Goal: Task Accomplishment & Management: Use online tool/utility

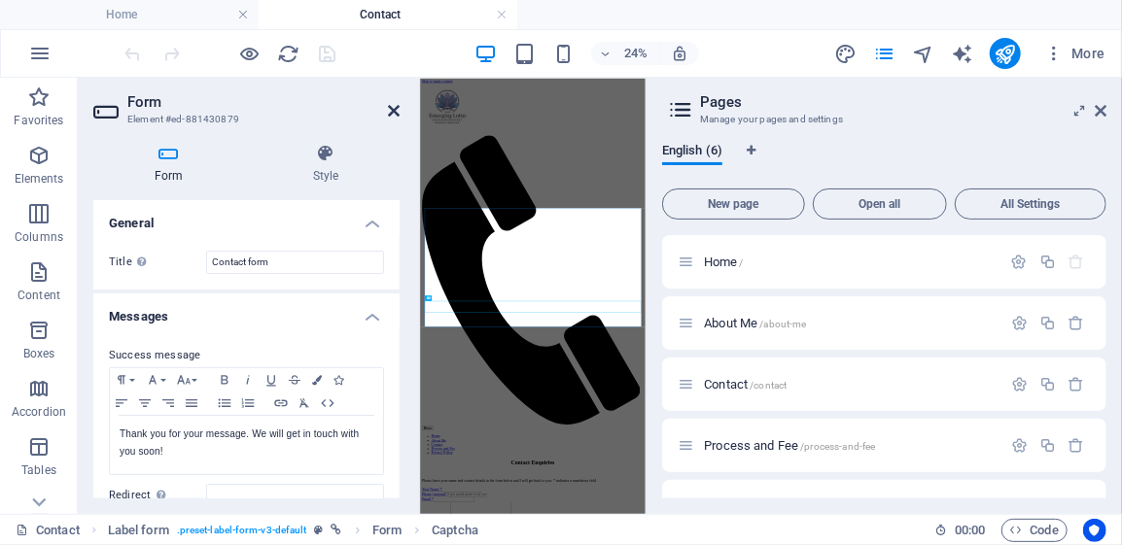
click at [388, 111] on icon at bounding box center [394, 111] width 12 height 16
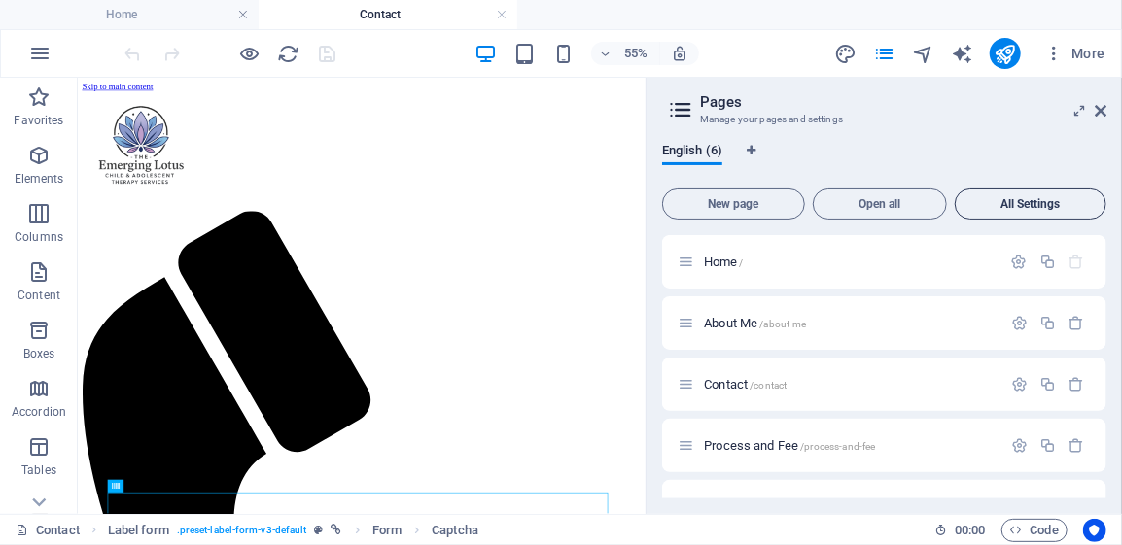
click at [1030, 206] on span "All Settings" at bounding box center [1030, 204] width 134 height 12
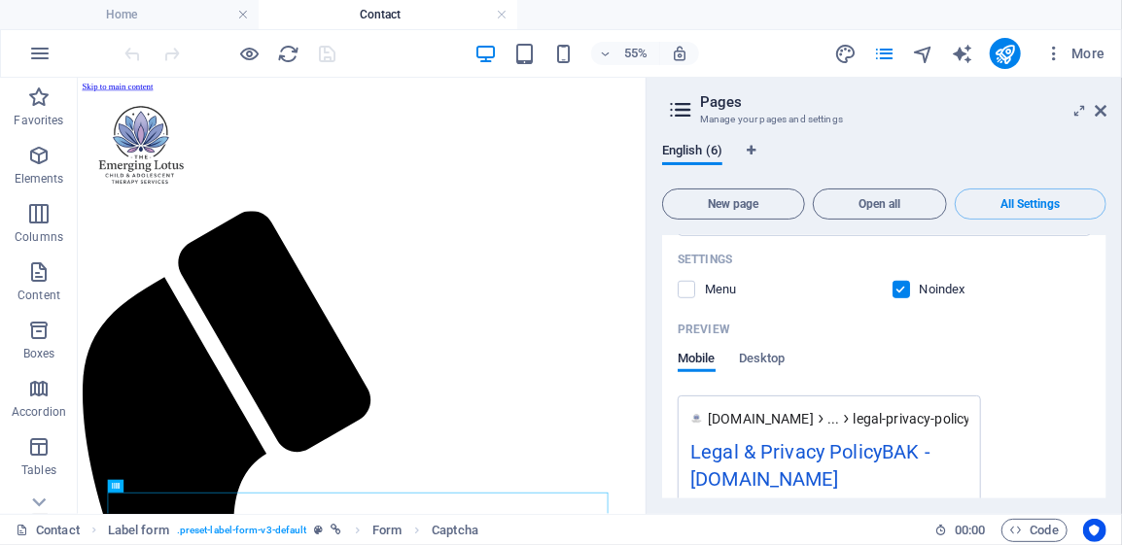
scroll to position [3776, 0]
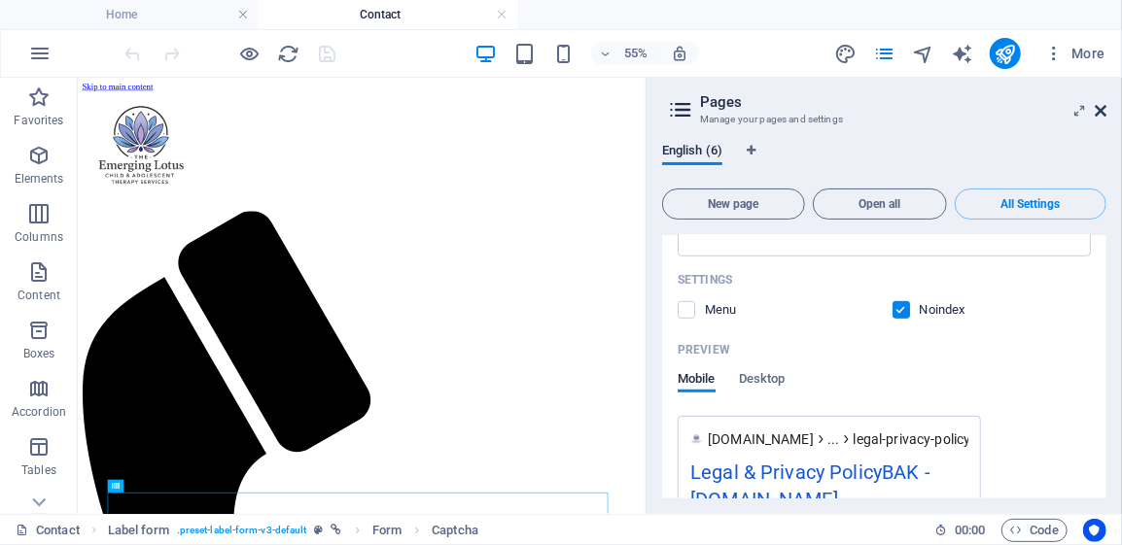
click at [1103, 108] on icon at bounding box center [1101, 111] width 12 height 16
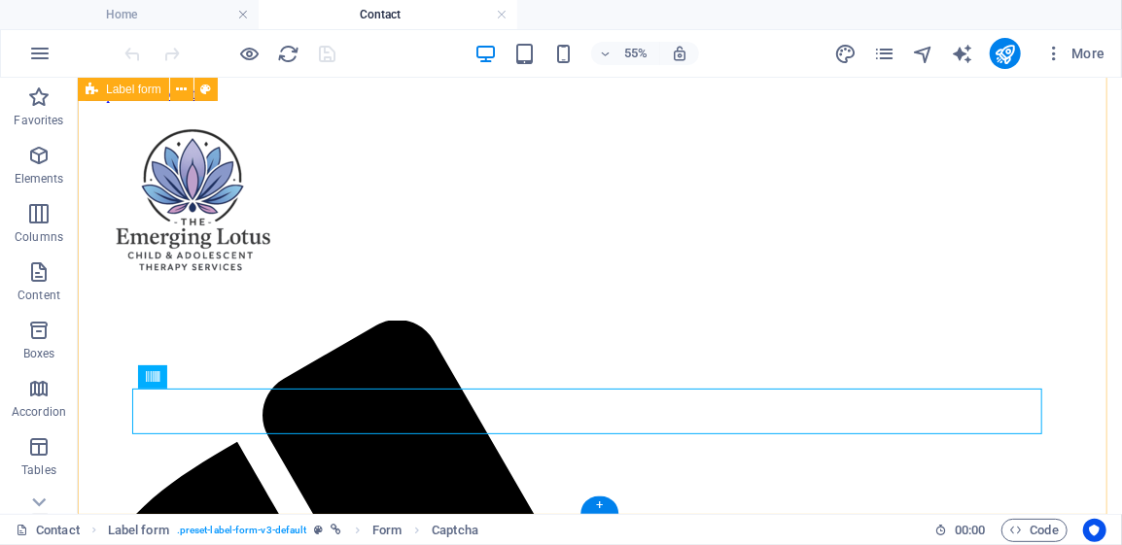
scroll to position [444, 0]
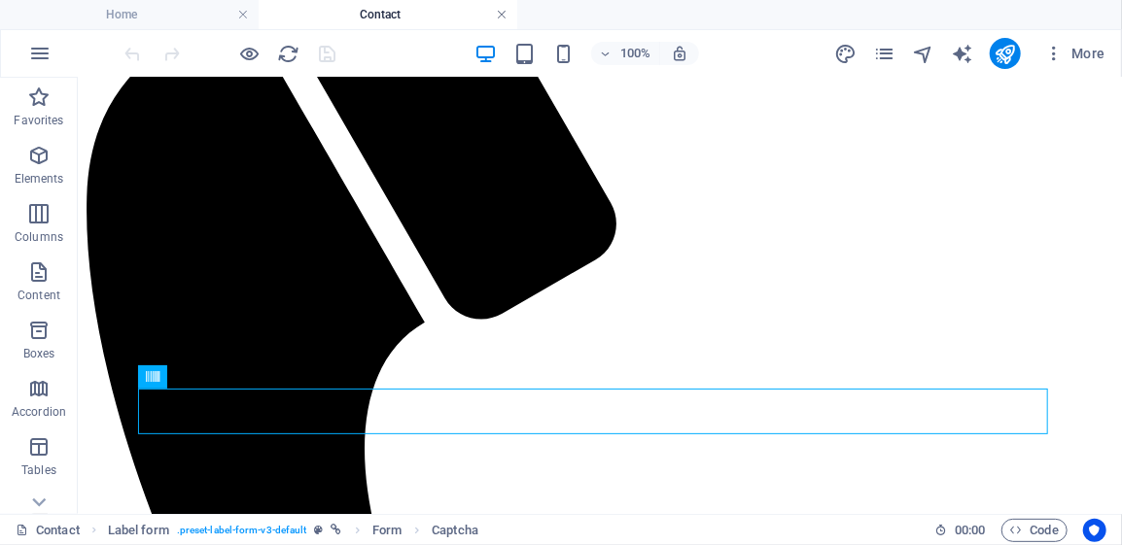
click at [505, 16] on link at bounding box center [502, 15] width 12 height 18
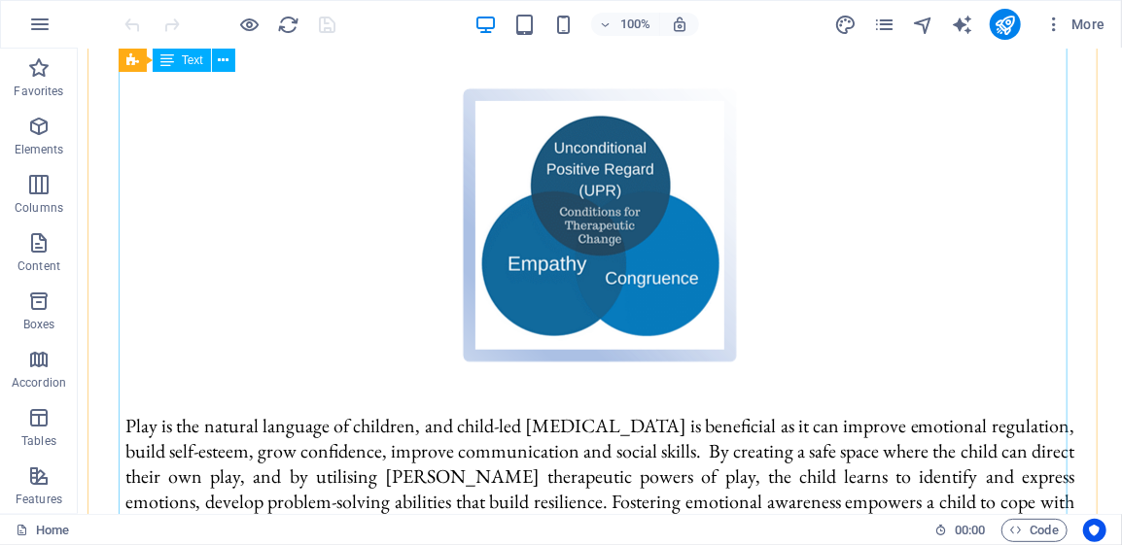
scroll to position [123, 0]
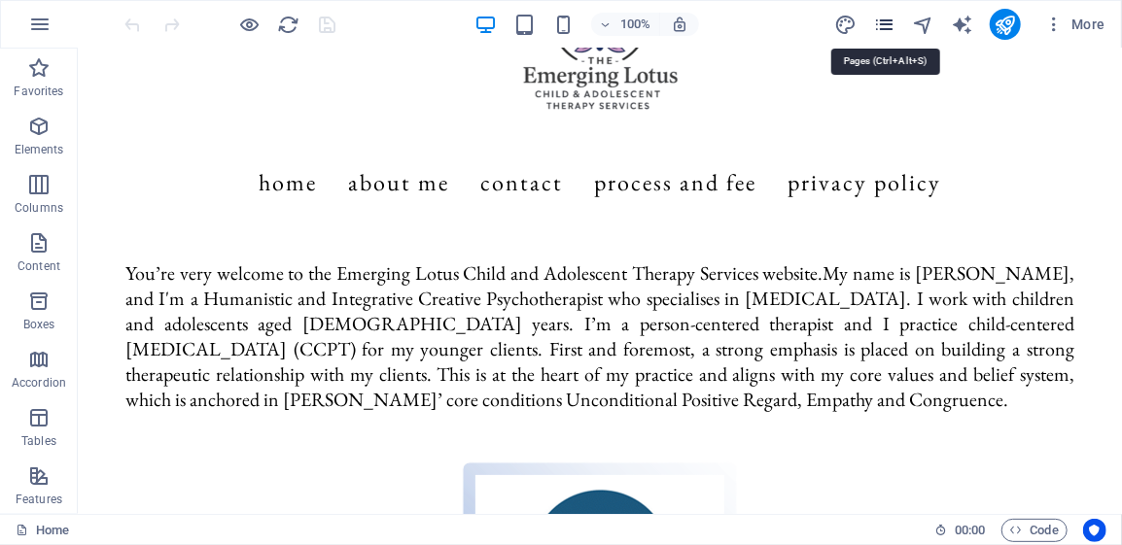
click at [886, 22] on icon "pages" at bounding box center [884, 25] width 22 height 22
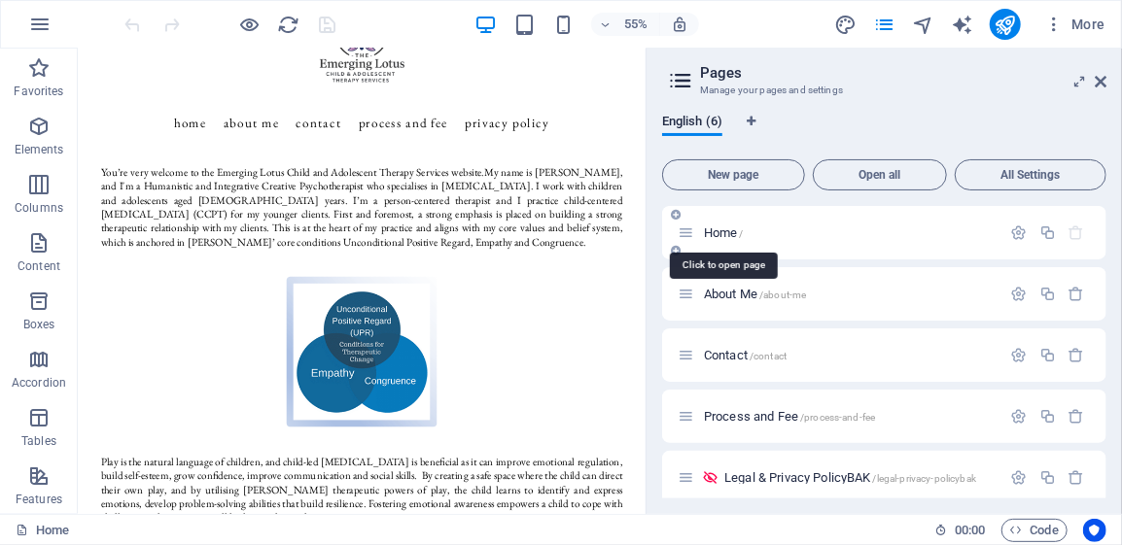
click at [719, 233] on span "Home /" at bounding box center [724, 233] width 40 height 15
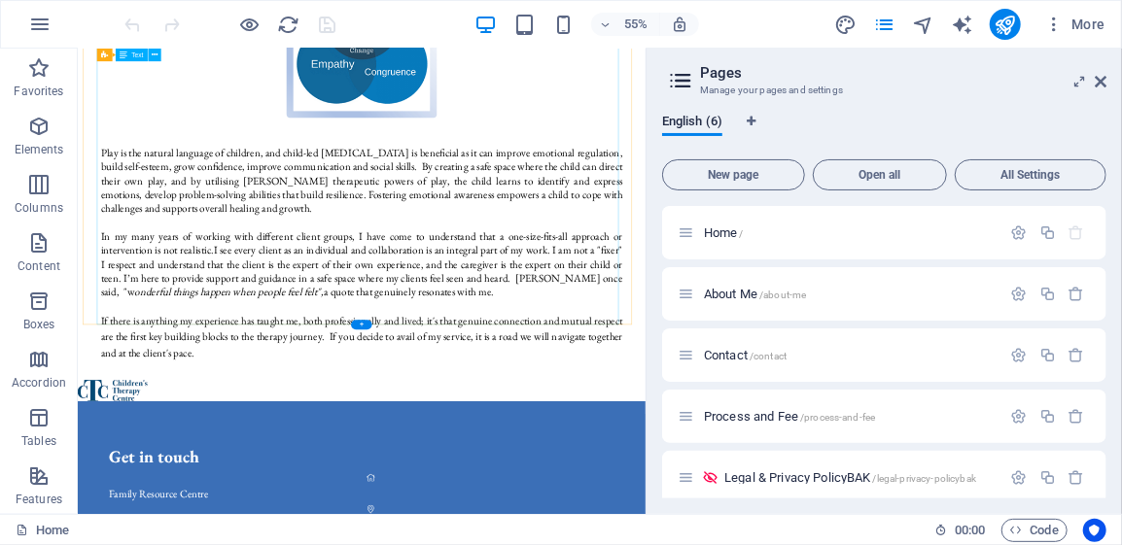
scroll to position [706, 0]
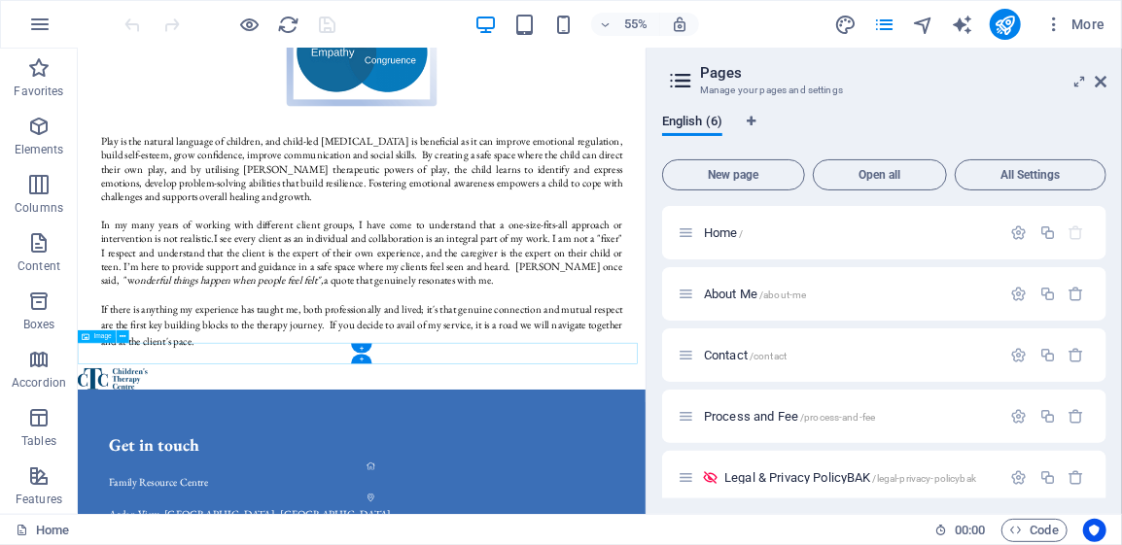
select select "px"
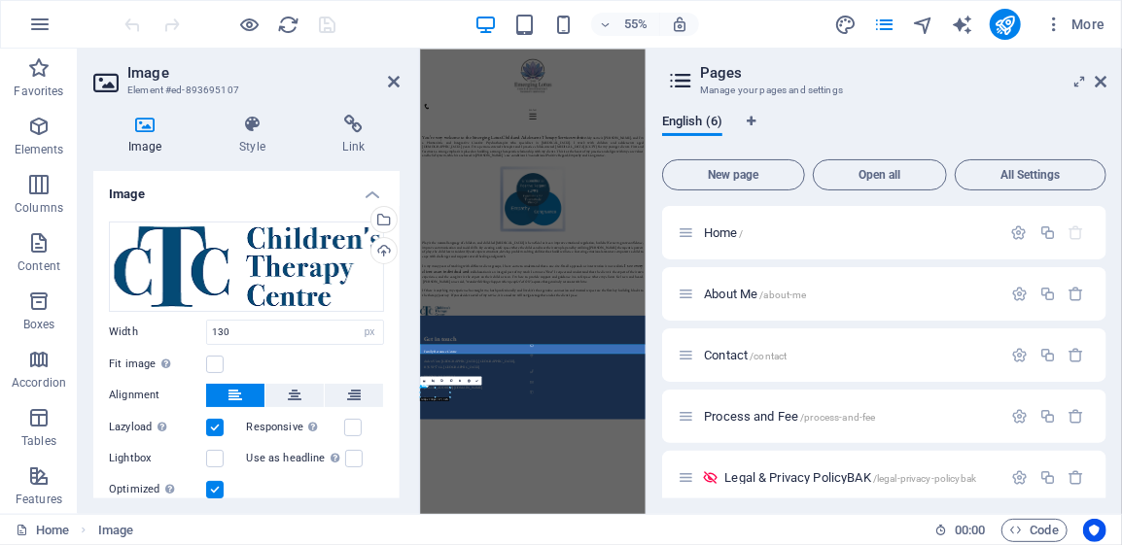
scroll to position [0, 0]
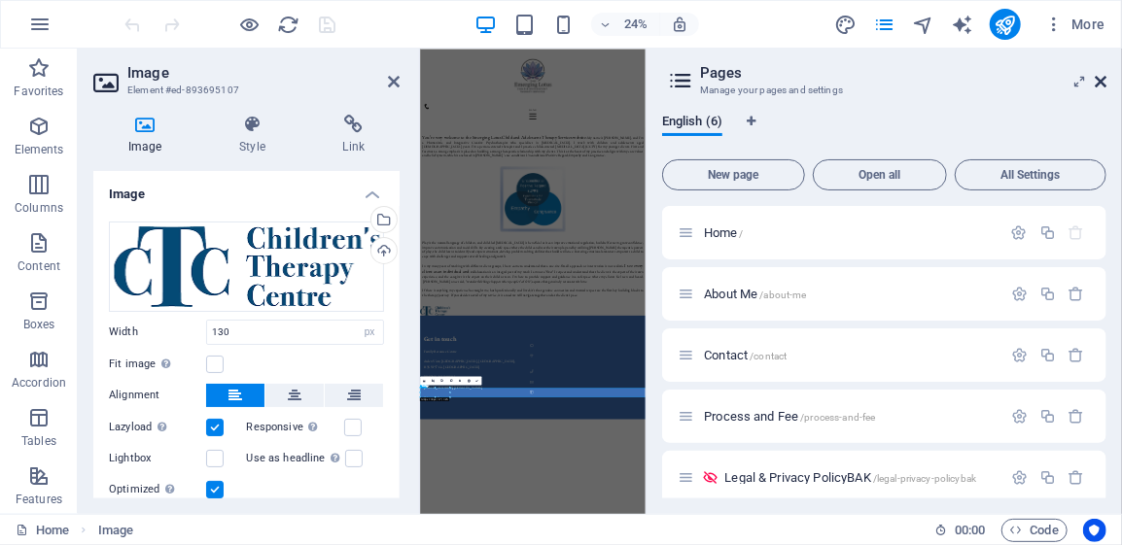
click at [1105, 80] on icon at bounding box center [1101, 82] width 12 height 16
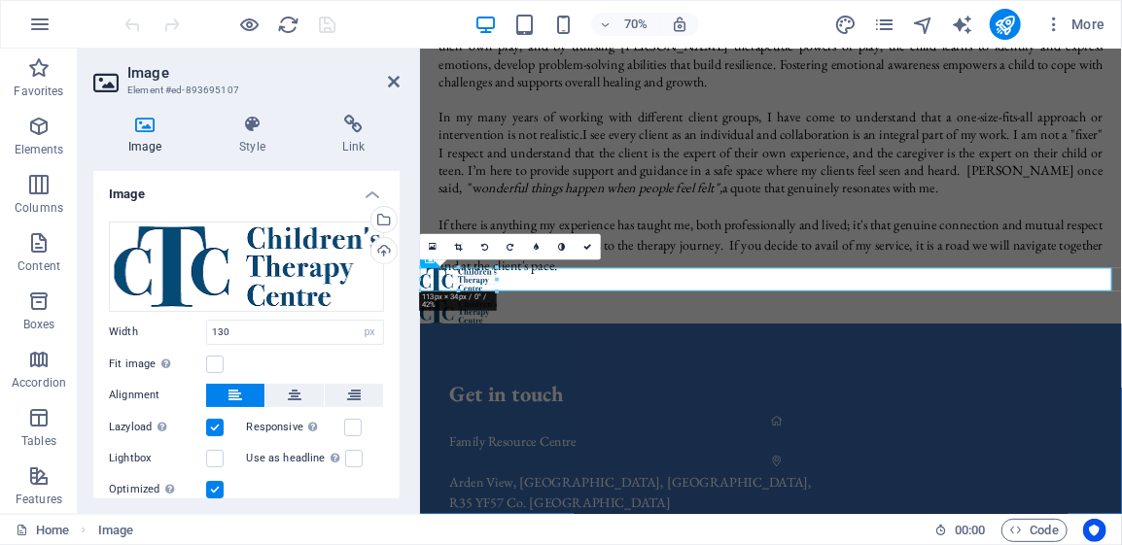
drag, startPoint x: 508, startPoint y: 270, endPoint x: 479, endPoint y: 277, distance: 30.0
drag, startPoint x: 421, startPoint y: 291, endPoint x: 447, endPoint y: 278, distance: 29.1
type input "93"
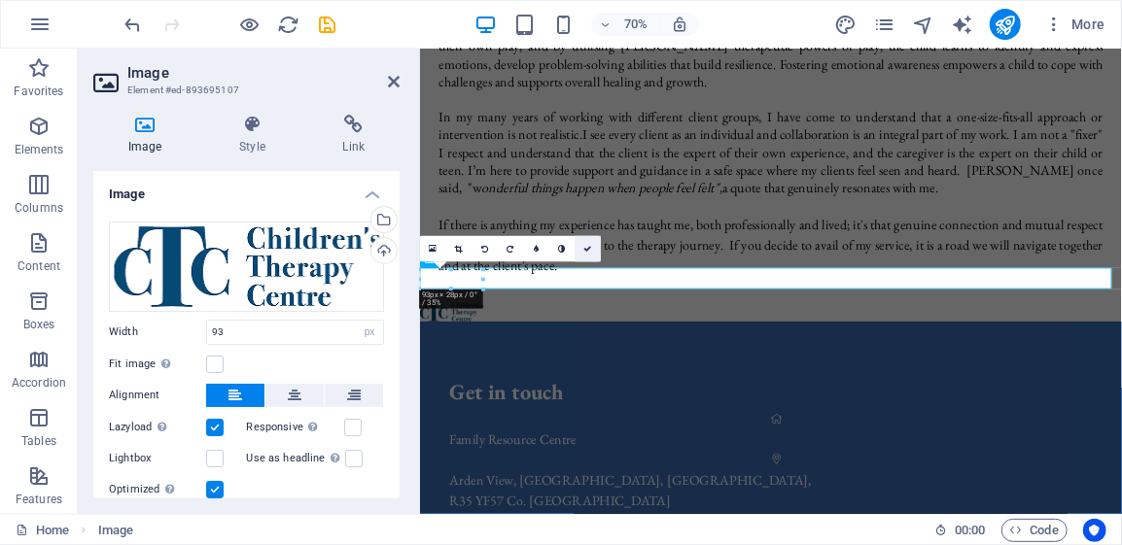
click at [590, 248] on icon at bounding box center [588, 250] width 8 height 8
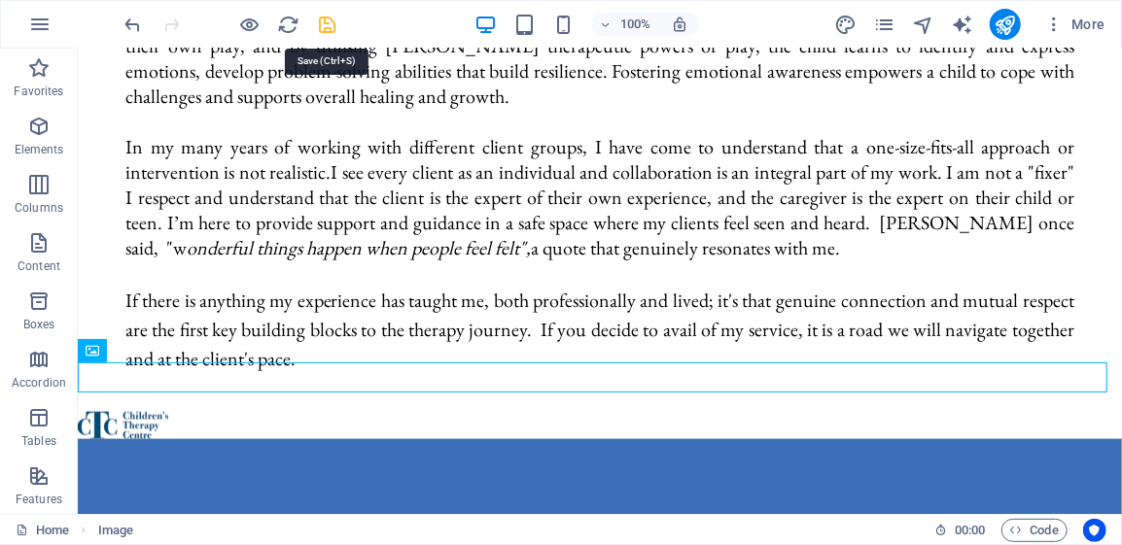
click at [323, 28] on icon "save" at bounding box center [328, 25] width 22 height 22
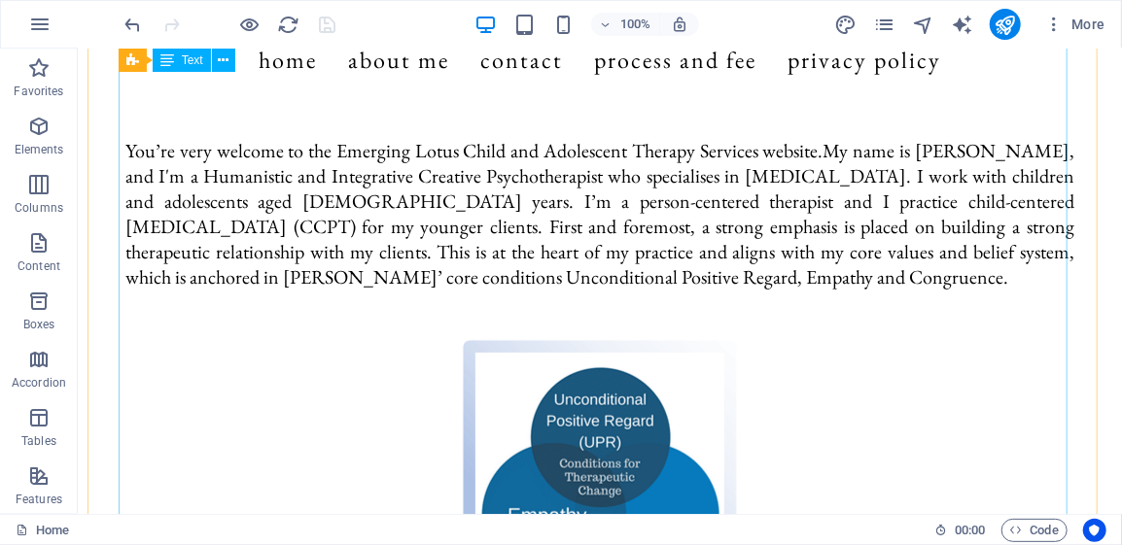
scroll to position [0, 0]
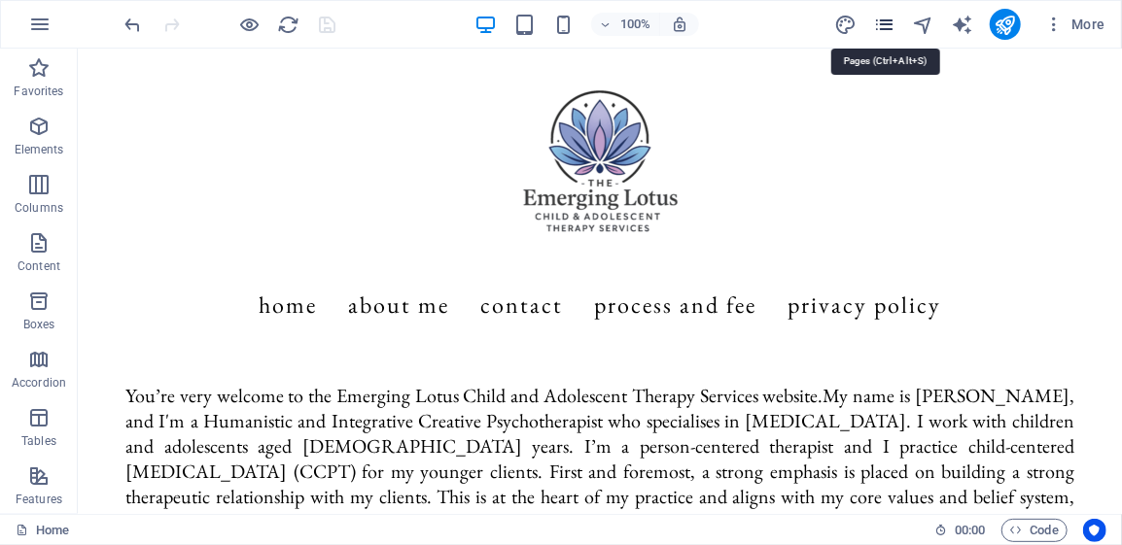
click at [889, 33] on icon "pages" at bounding box center [884, 25] width 22 height 22
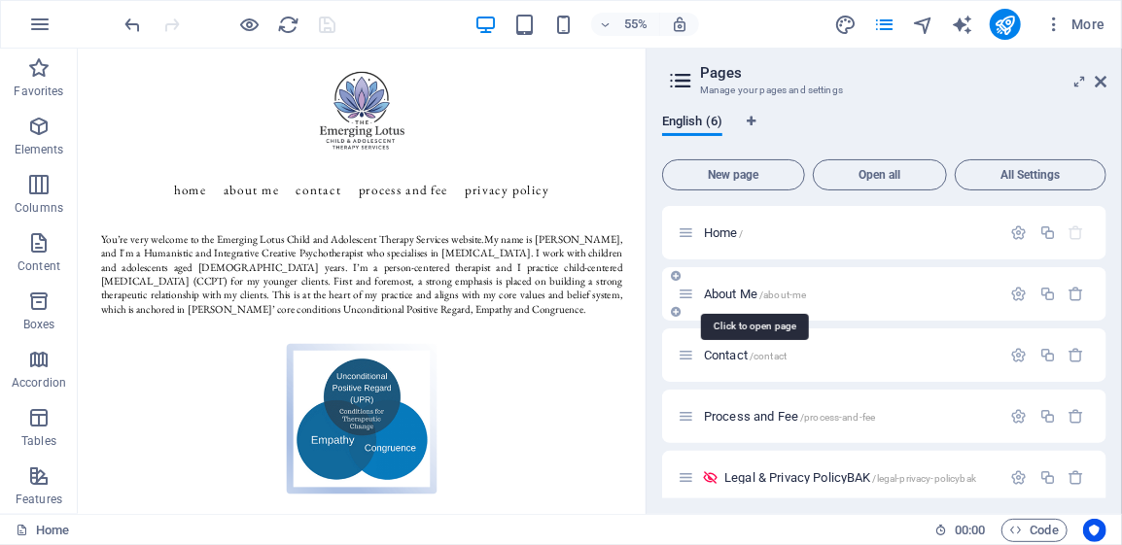
click at [724, 295] on span "About Me /about-me" at bounding box center [755, 294] width 102 height 15
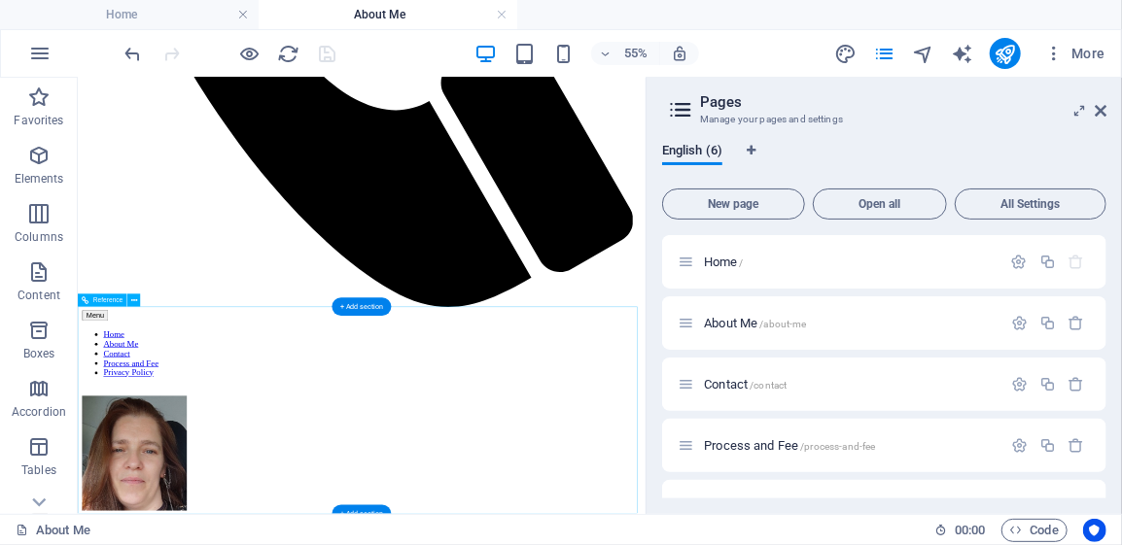
scroll to position [1211, 0]
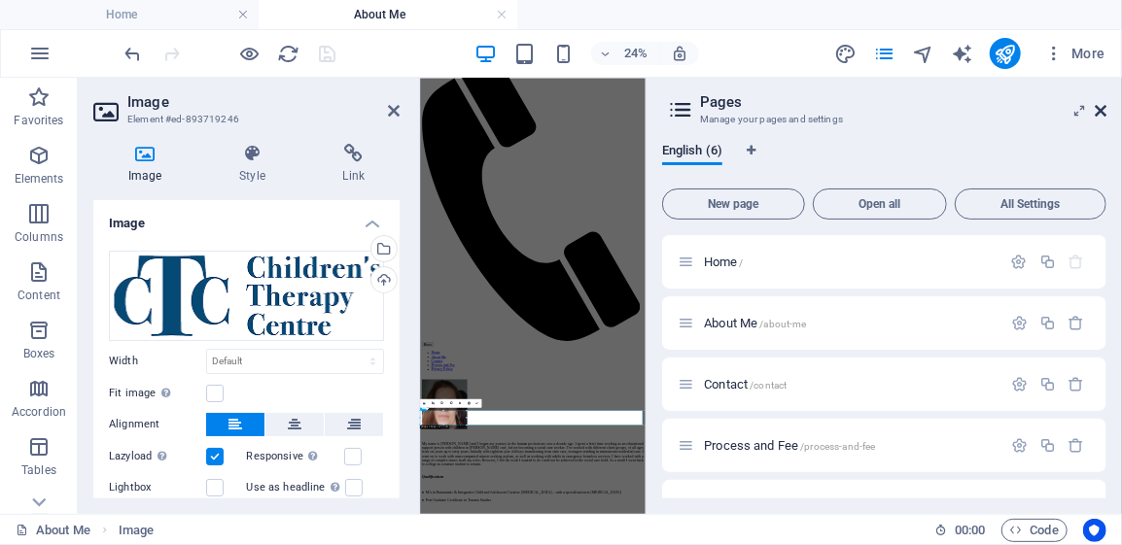
click at [1098, 107] on icon at bounding box center [1101, 111] width 12 height 16
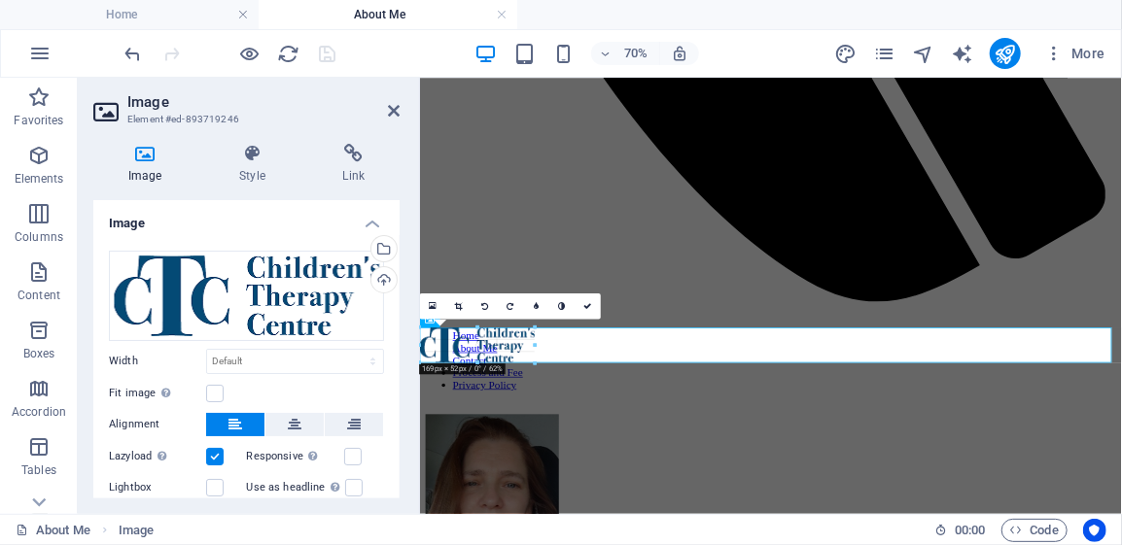
drag, startPoint x: 556, startPoint y: 330, endPoint x: 17, endPoint y: 381, distance: 542.0
type input "169"
select select "px"
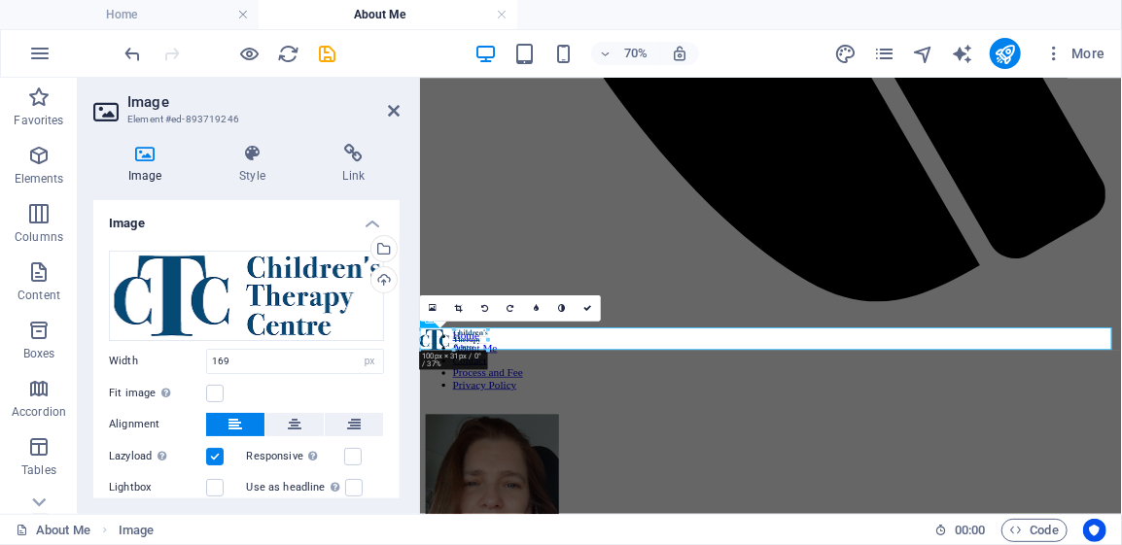
drag, startPoint x: 423, startPoint y: 363, endPoint x: 460, endPoint y: 344, distance: 41.3
type input "96"
click at [589, 310] on icon at bounding box center [588, 308] width 8 height 8
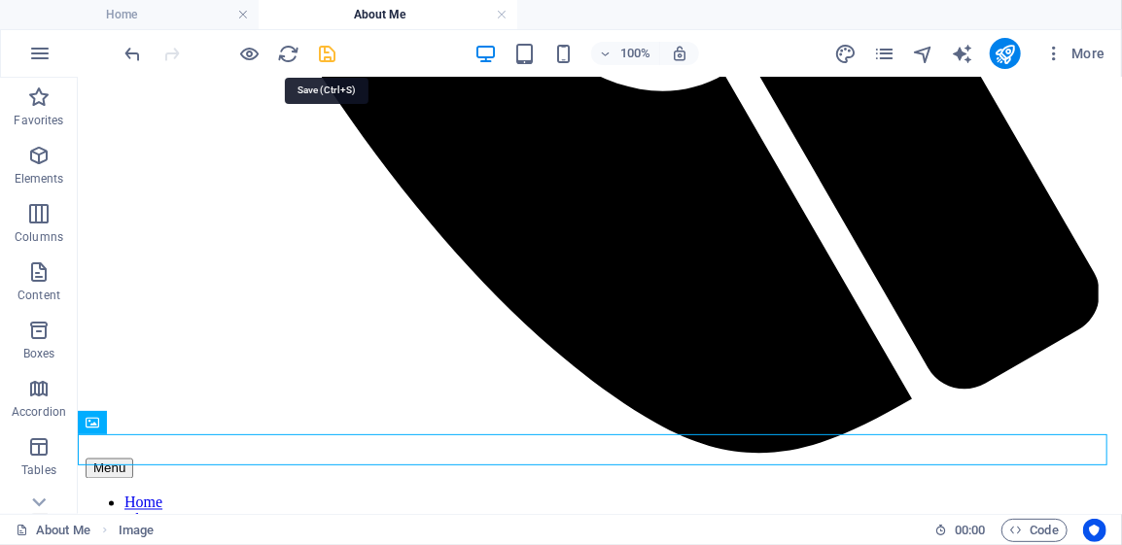
click at [329, 53] on icon "save" at bounding box center [328, 54] width 22 height 22
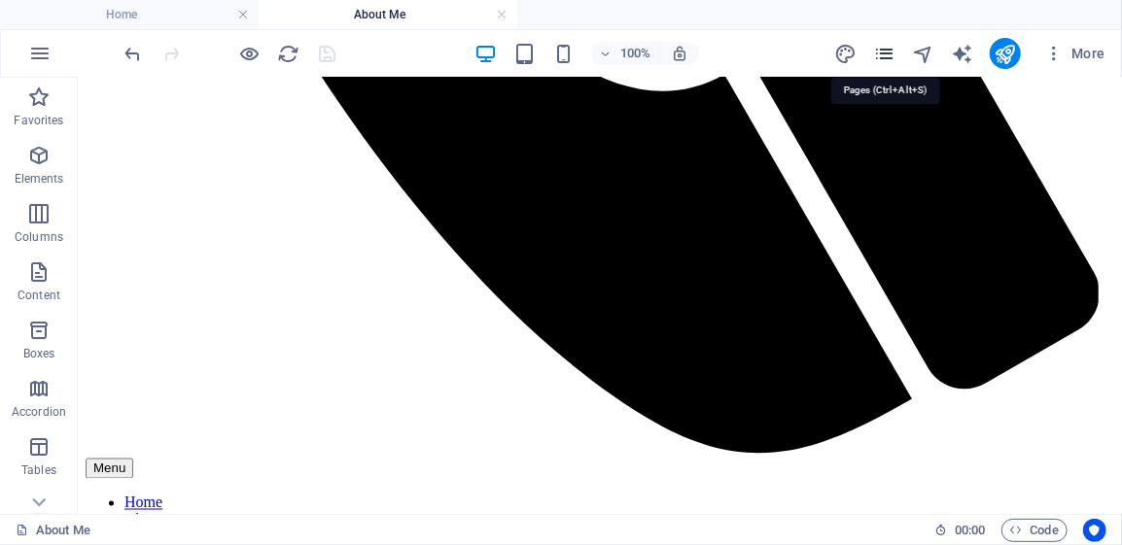
click at [890, 53] on icon "pages" at bounding box center [884, 54] width 22 height 22
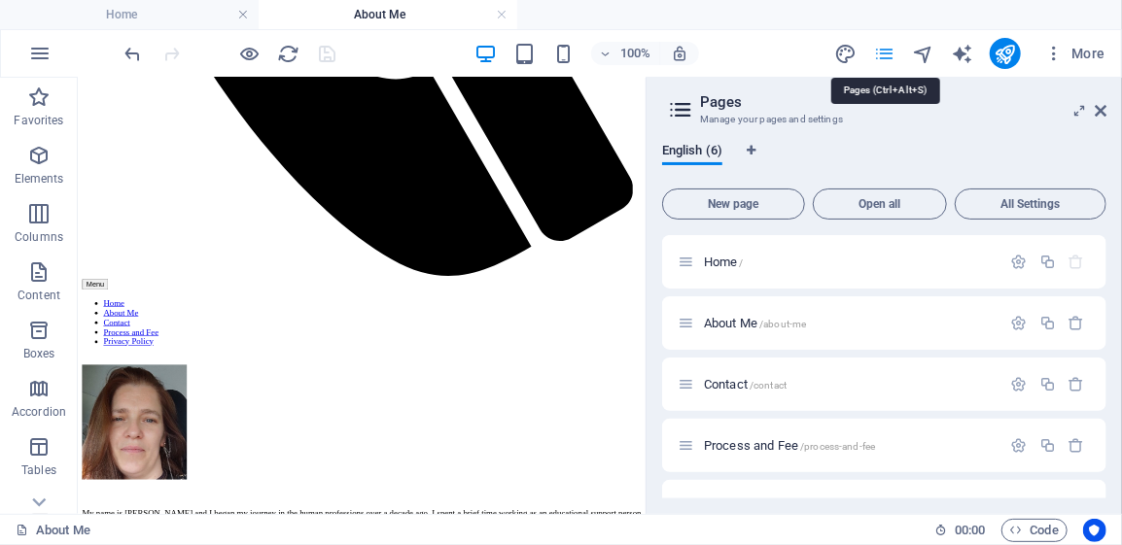
scroll to position [1182, 0]
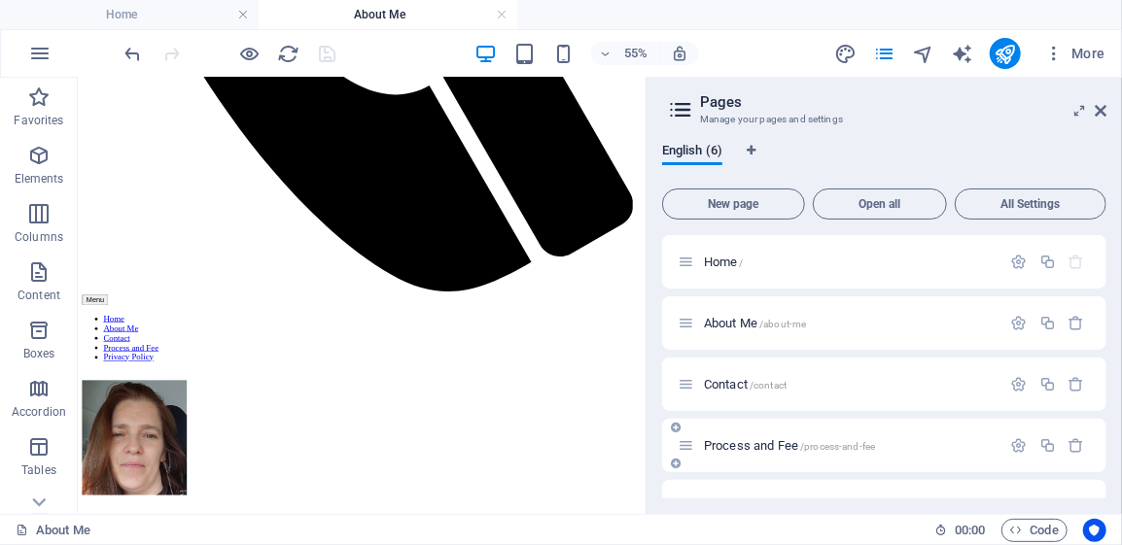
click at [751, 442] on span "Process and Fee /process-and-fee" at bounding box center [789, 445] width 171 height 15
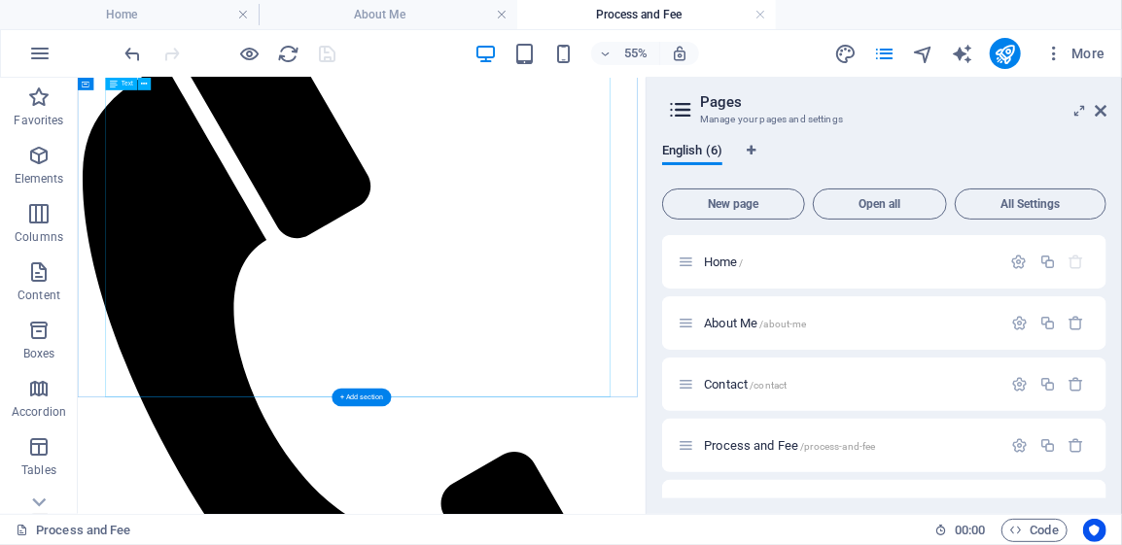
scroll to position [702, 0]
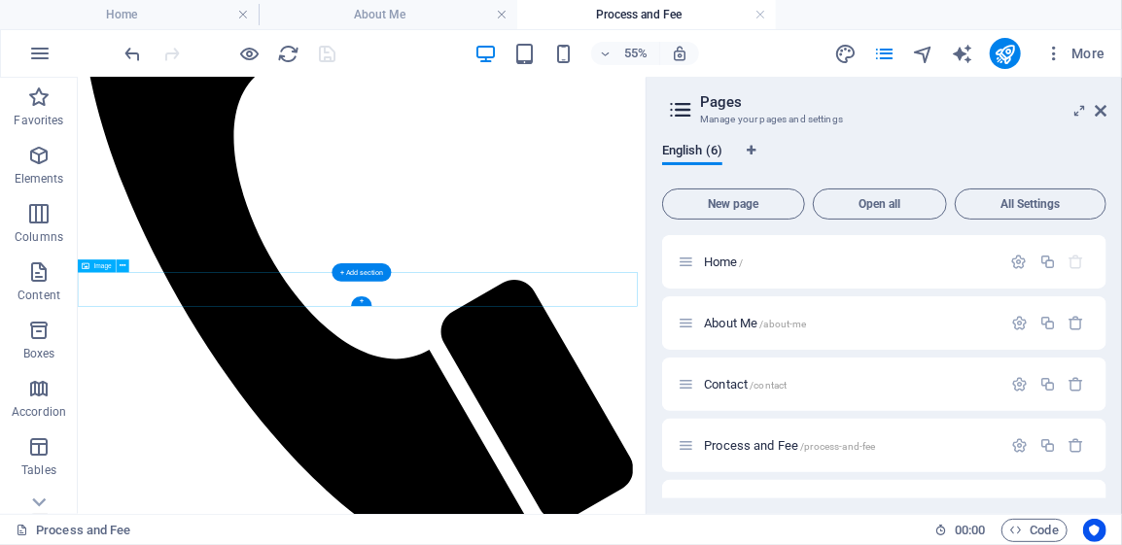
select select "px"
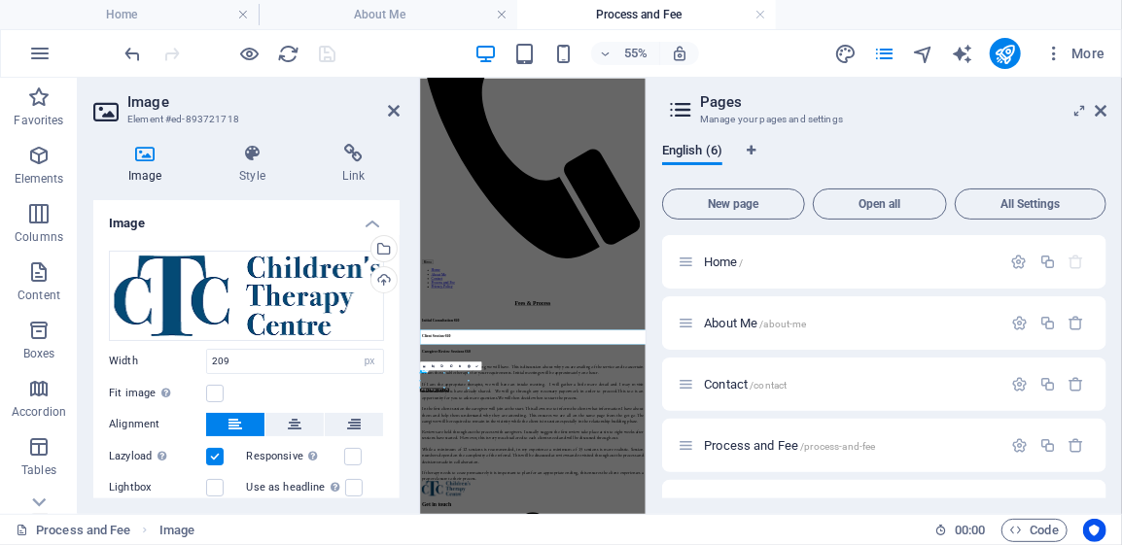
scroll to position [0, 0]
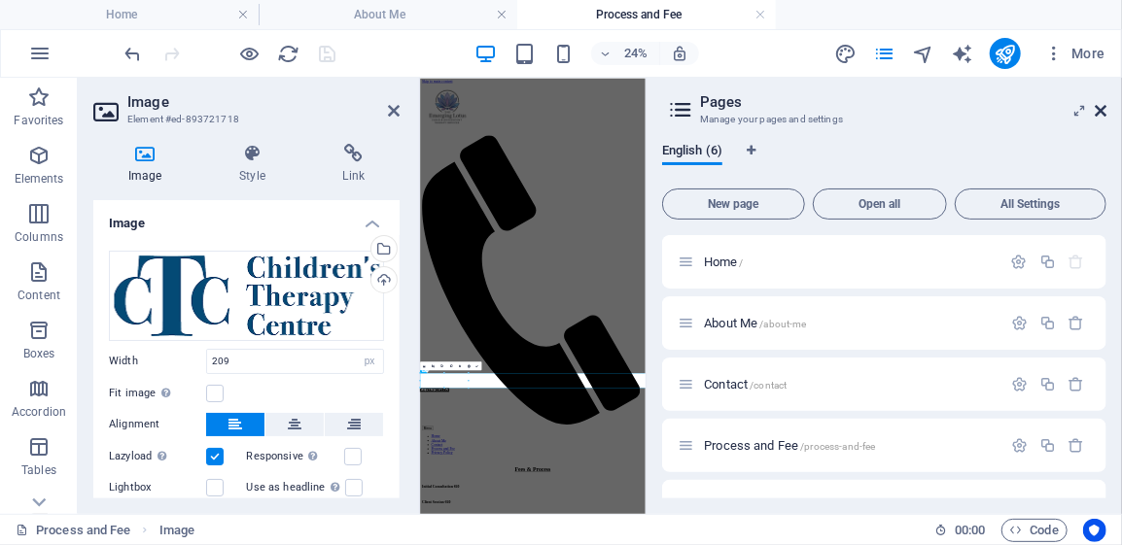
click at [1103, 108] on icon at bounding box center [1101, 111] width 12 height 16
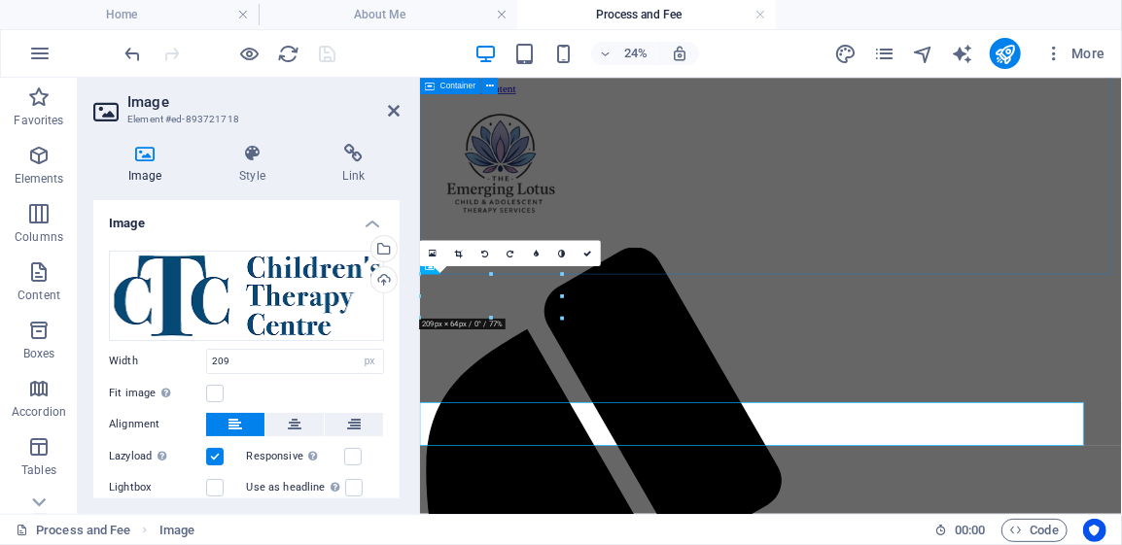
scroll to position [776, 0]
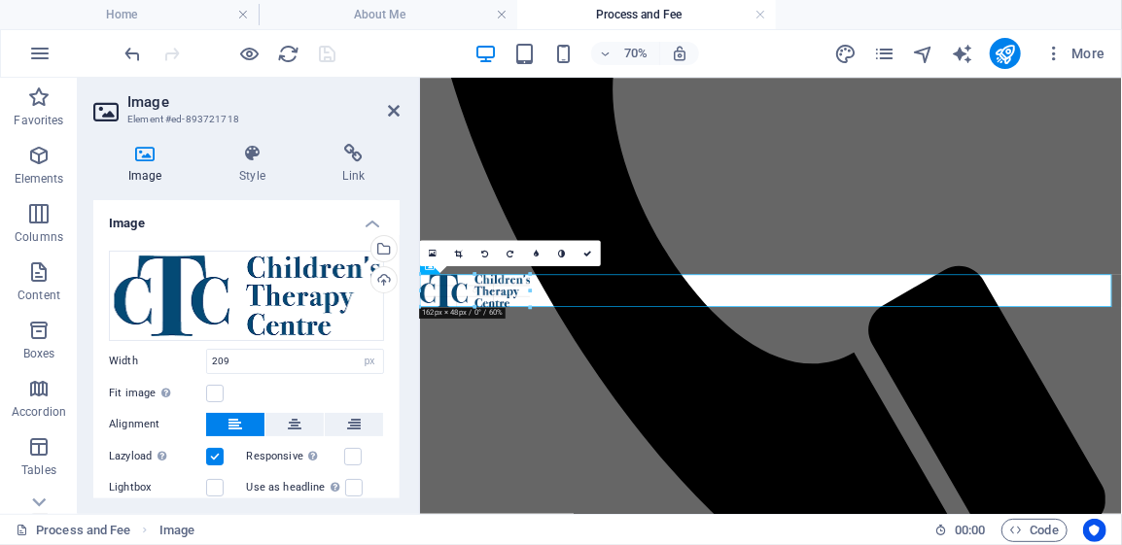
drag, startPoint x: 422, startPoint y: 317, endPoint x: 76, endPoint y: 287, distance: 347.4
drag, startPoint x: 533, startPoint y: 310, endPoint x: 517, endPoint y: 298, distance: 19.4
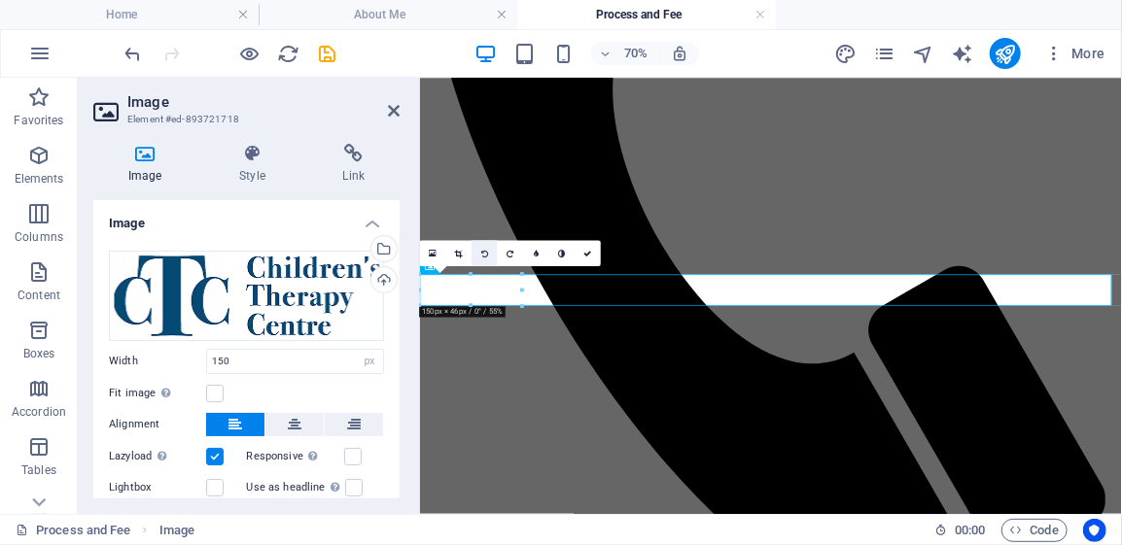
click at [482, 253] on icon at bounding box center [484, 253] width 7 height 8
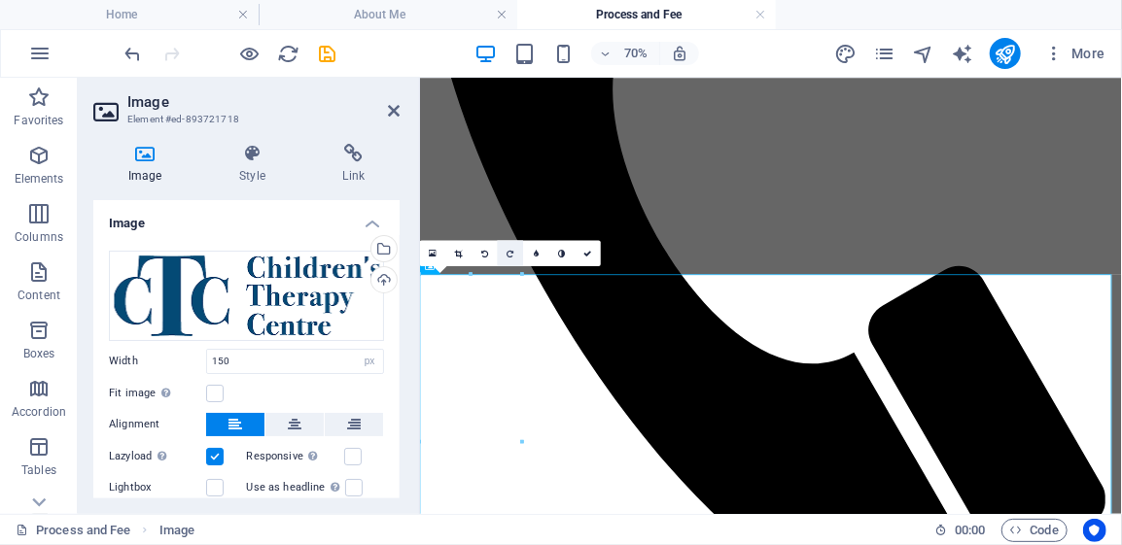
click at [511, 254] on icon at bounding box center [511, 253] width 7 height 8
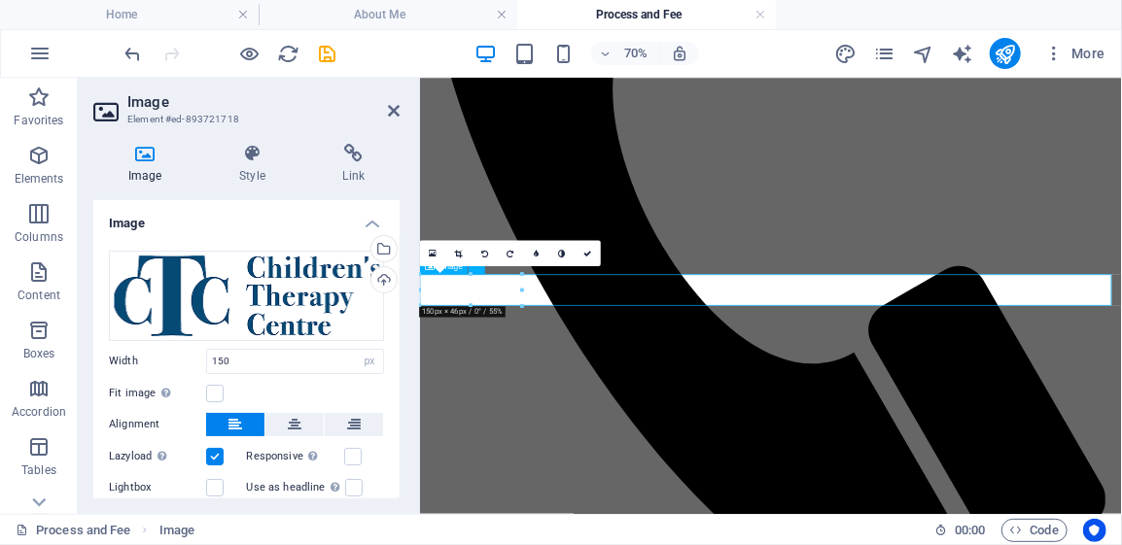
drag, startPoint x: 940, startPoint y: 353, endPoint x: 550, endPoint y: 363, distance: 390.0
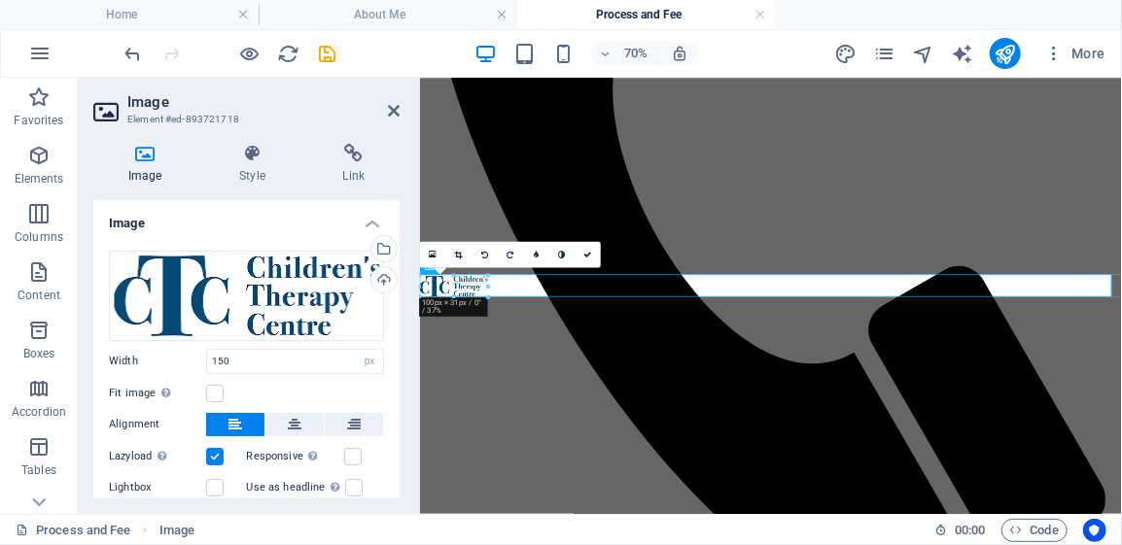
drag, startPoint x: 422, startPoint y: 303, endPoint x: 73, endPoint y: 293, distance: 349.2
type input "100"
click at [591, 254] on icon at bounding box center [588, 255] width 8 height 8
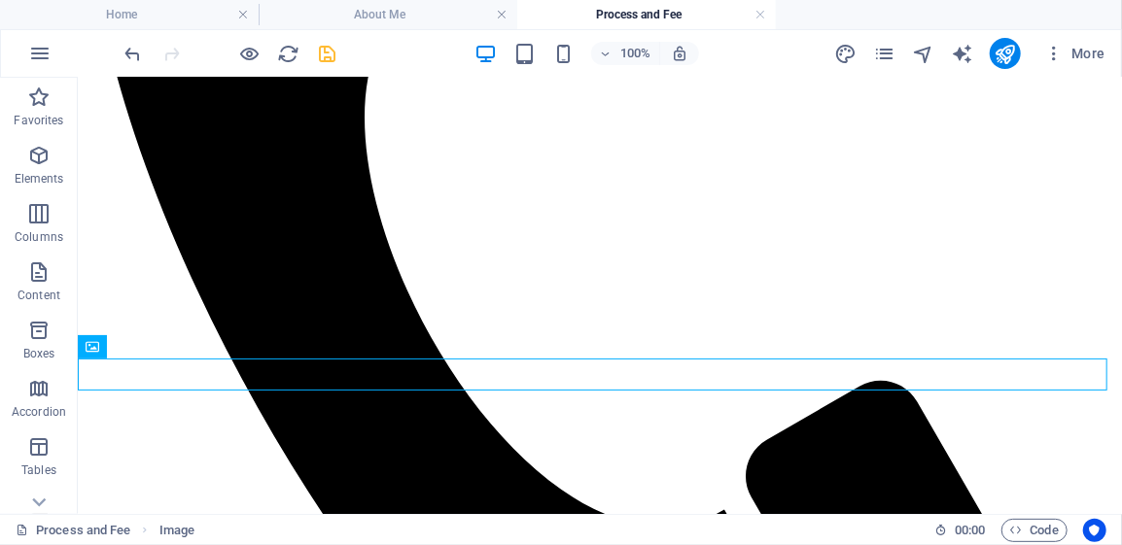
click at [317, 56] on icon "save" at bounding box center [328, 54] width 22 height 22
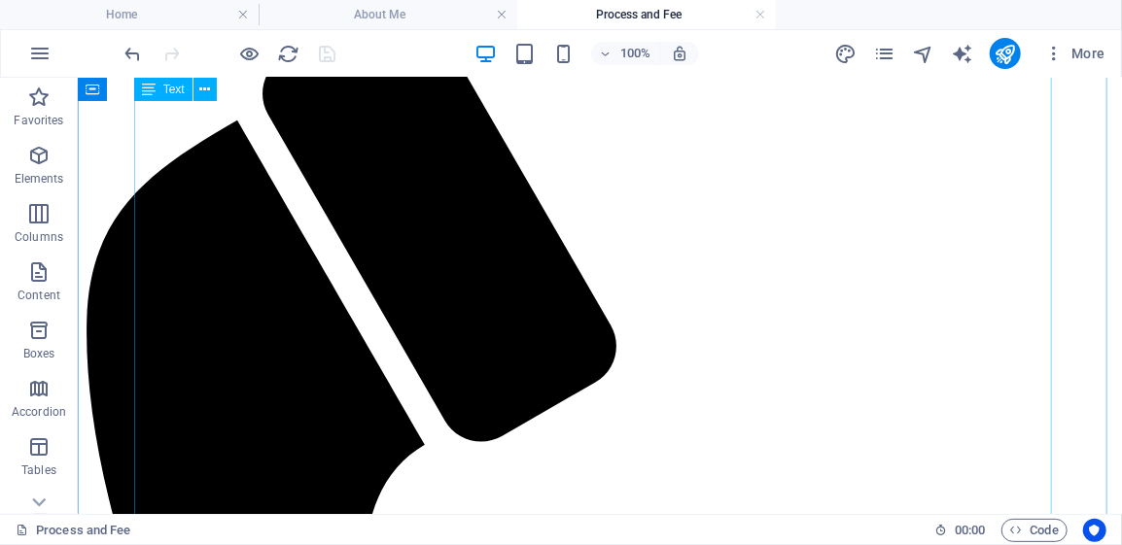
scroll to position [291, 0]
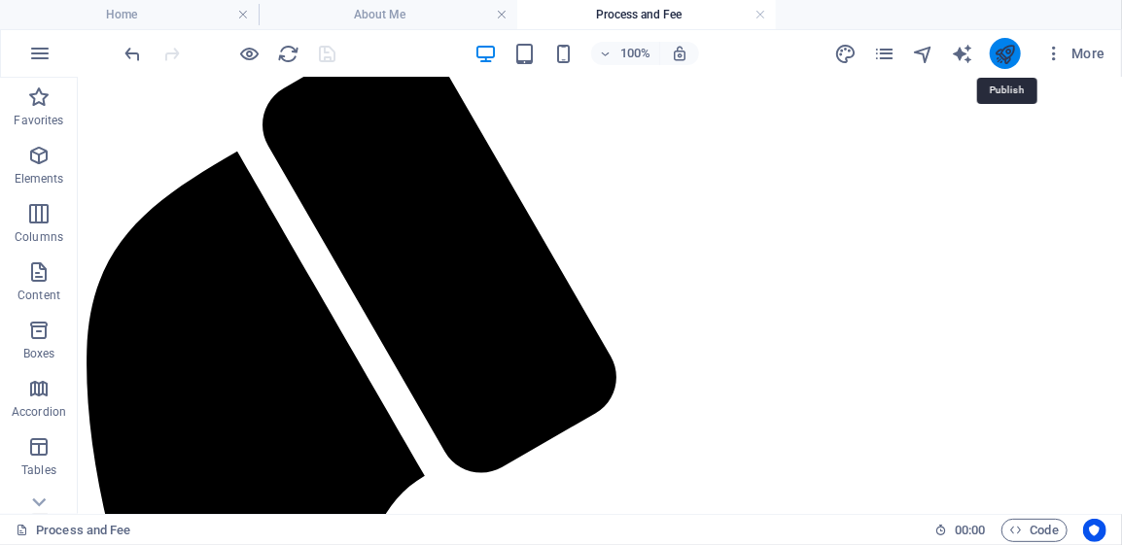
click at [1004, 61] on icon "publish" at bounding box center [1005, 54] width 22 height 22
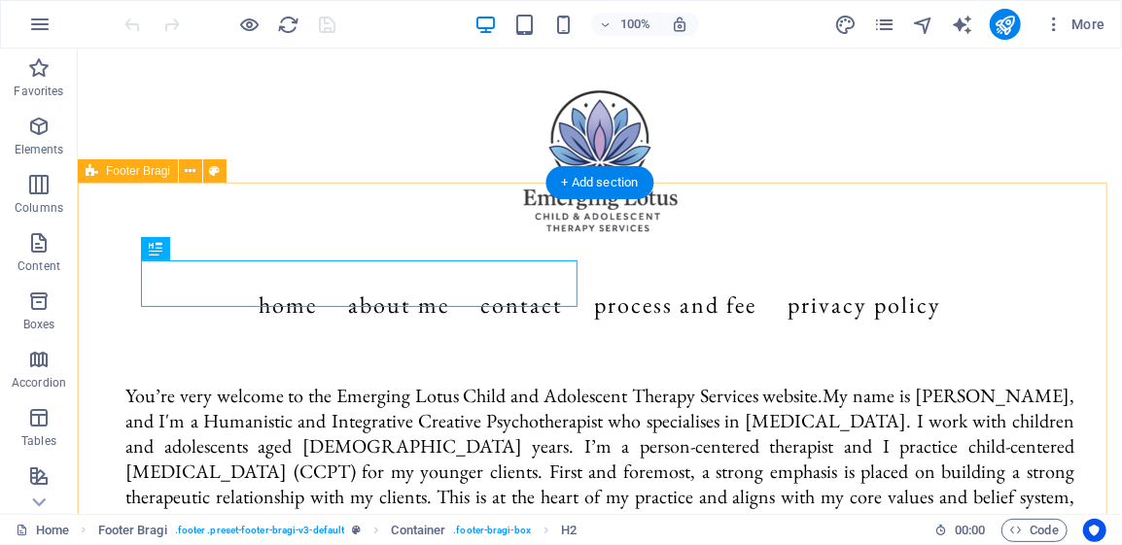
scroll to position [1138, 0]
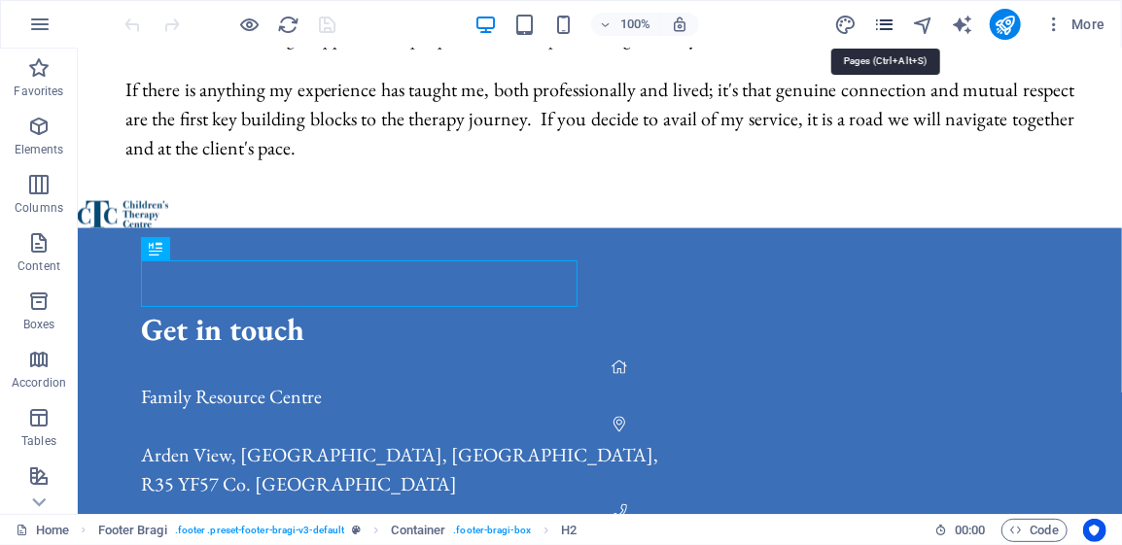
click at [887, 26] on icon "pages" at bounding box center [884, 25] width 22 height 22
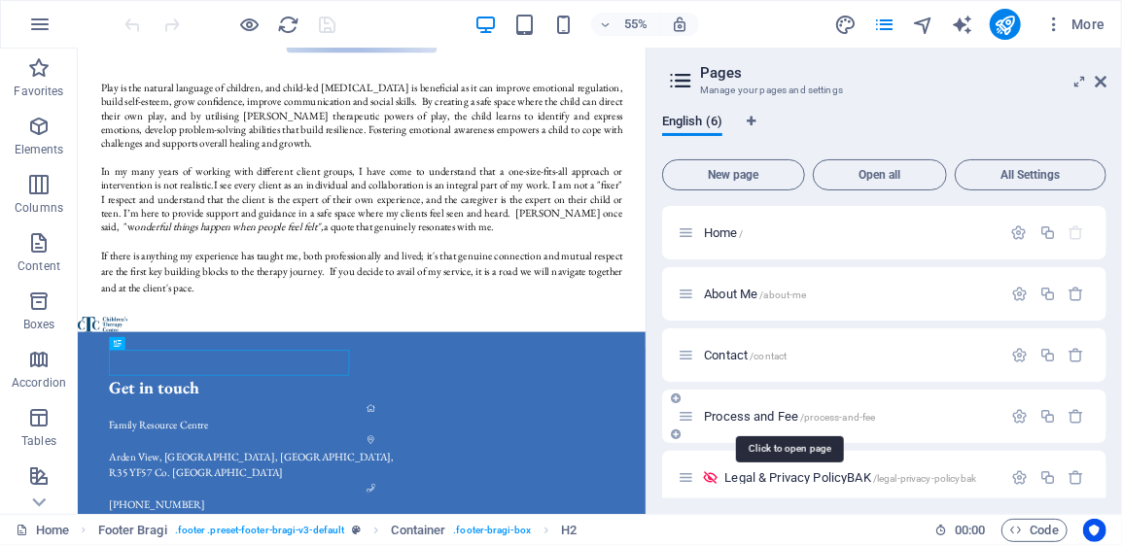
click at [753, 418] on span "Process and Fee /process-and-fee" at bounding box center [789, 416] width 171 height 15
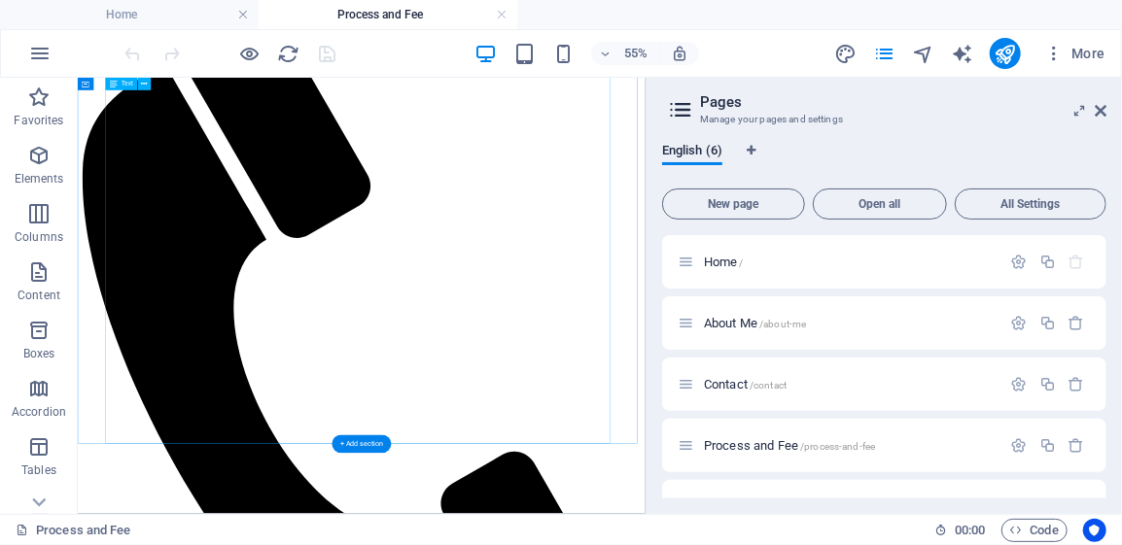
scroll to position [672, 0]
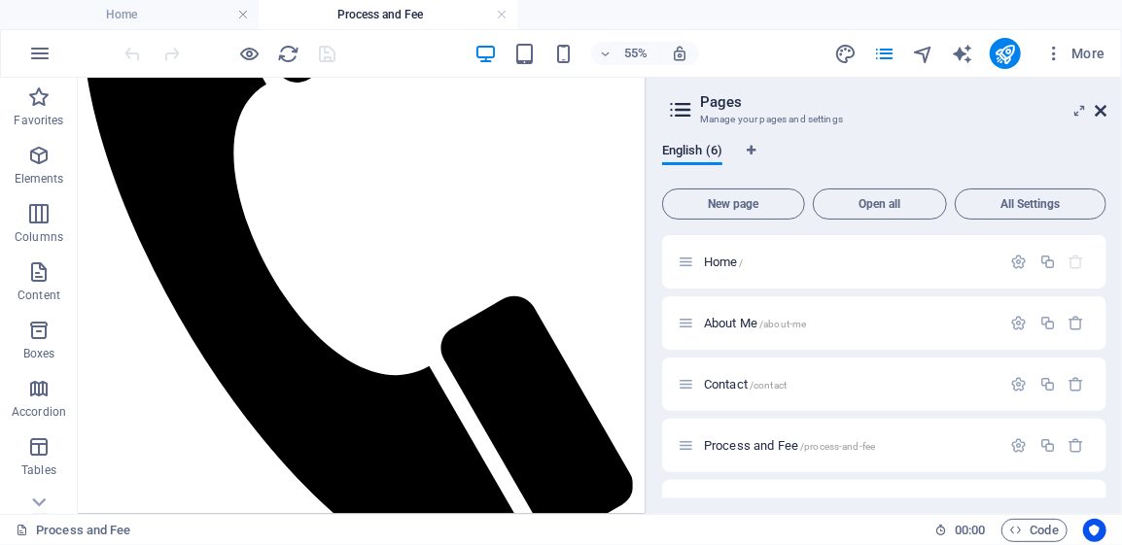
click at [1102, 111] on icon at bounding box center [1101, 111] width 12 height 16
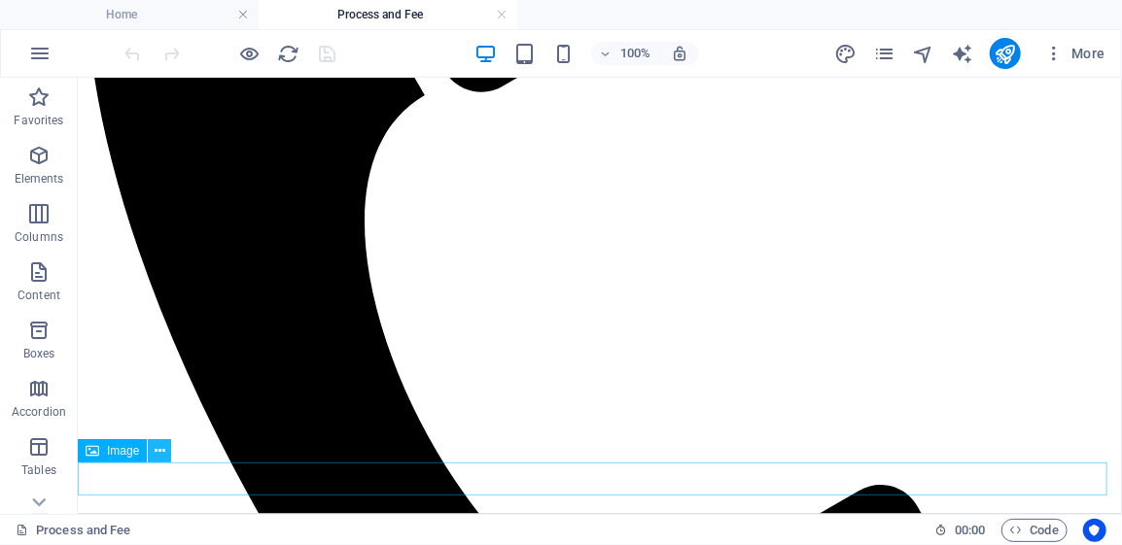
click at [157, 457] on icon at bounding box center [160, 451] width 11 height 20
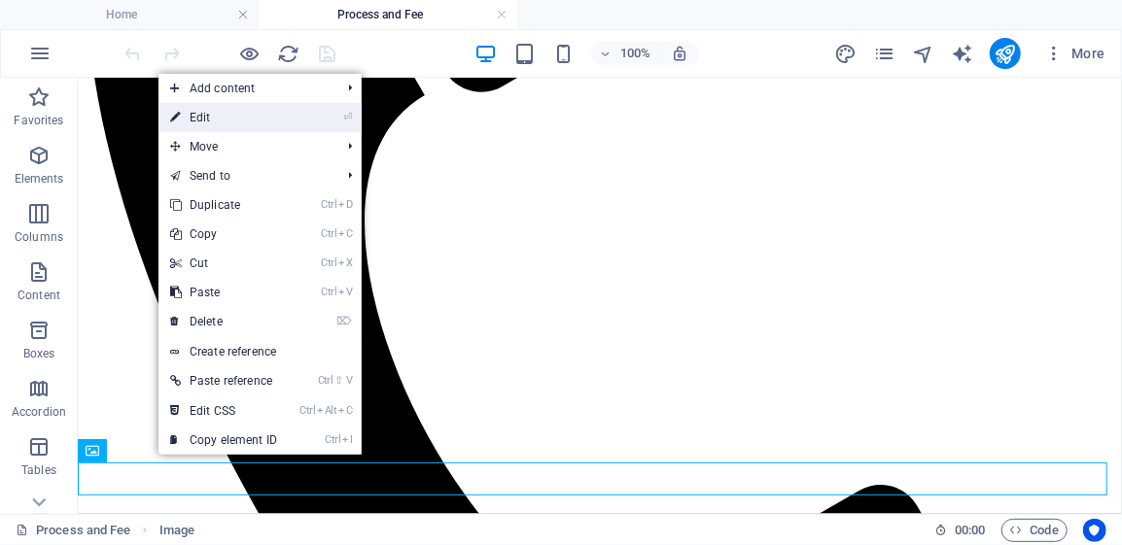
click at [204, 117] on link "⏎ Edit" at bounding box center [223, 117] width 130 height 29
select select "px"
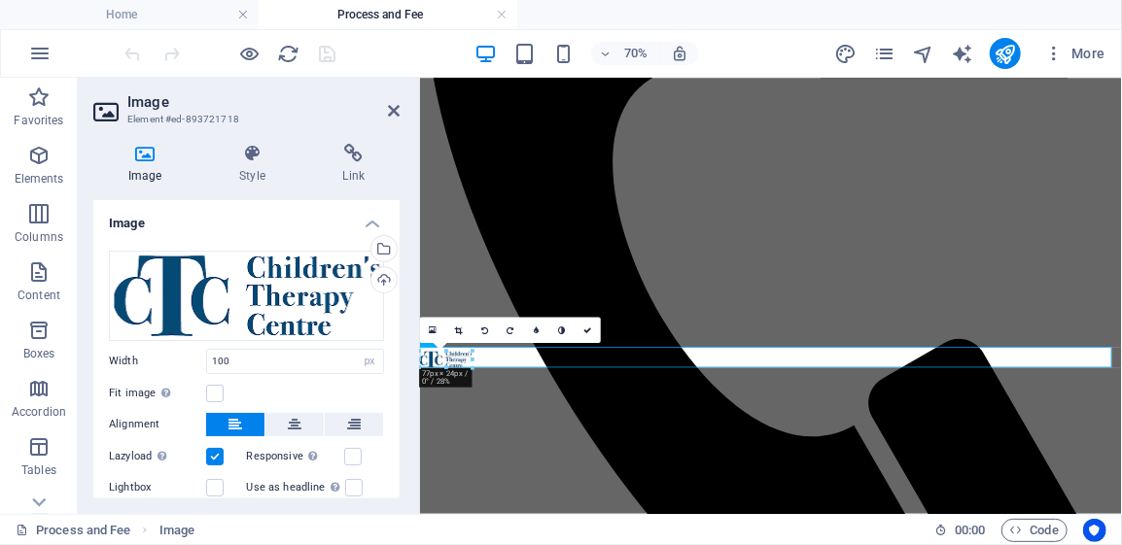
drag, startPoint x: 487, startPoint y: 367, endPoint x: 454, endPoint y: 358, distance: 34.2
type input "77"
click at [591, 330] on icon at bounding box center [588, 331] width 8 height 8
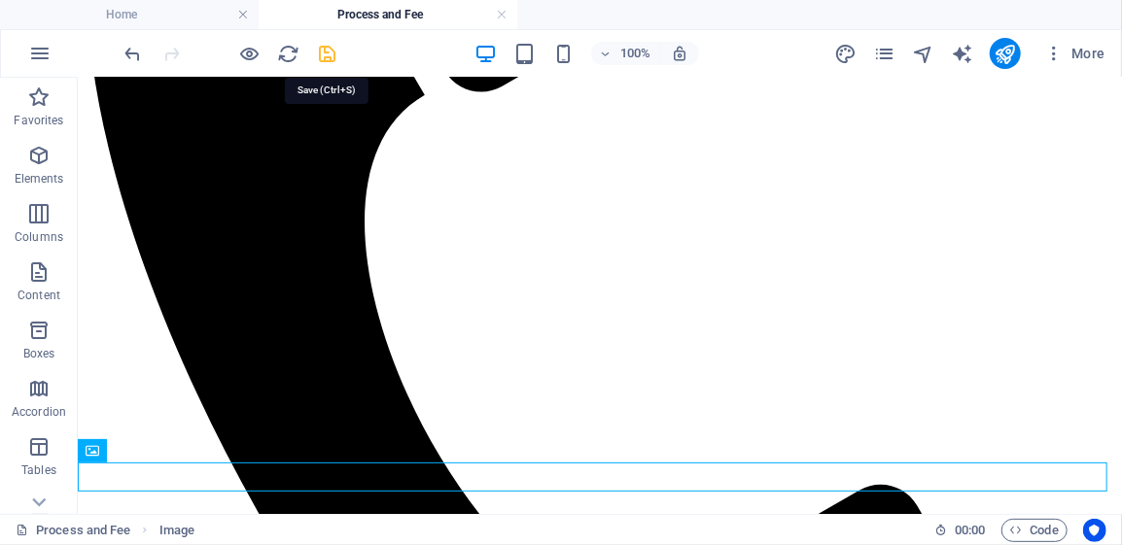
click at [332, 55] on icon "save" at bounding box center [328, 54] width 22 height 22
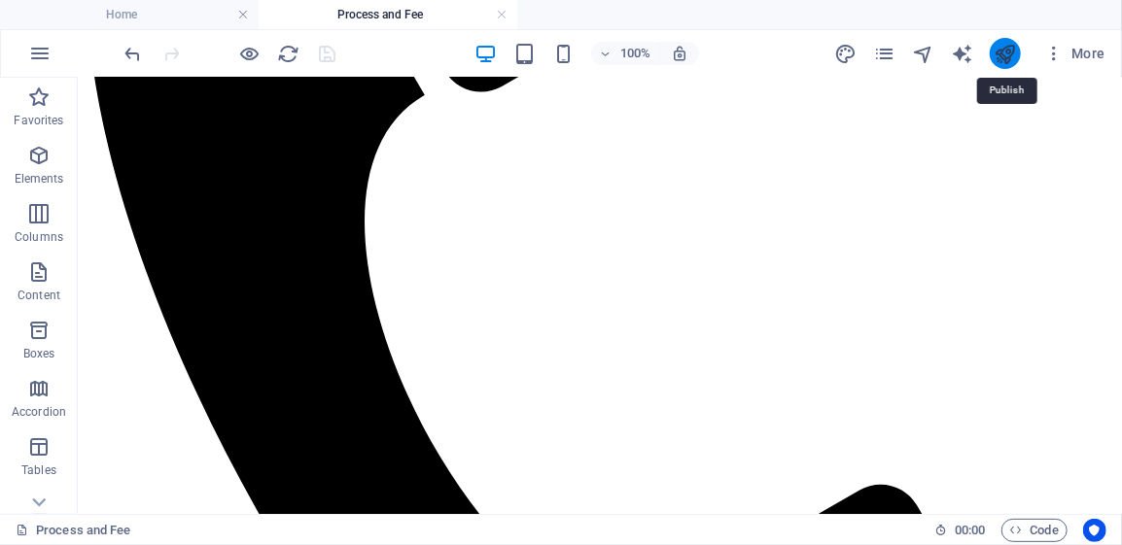
click at [1005, 55] on icon "publish" at bounding box center [1005, 54] width 22 height 22
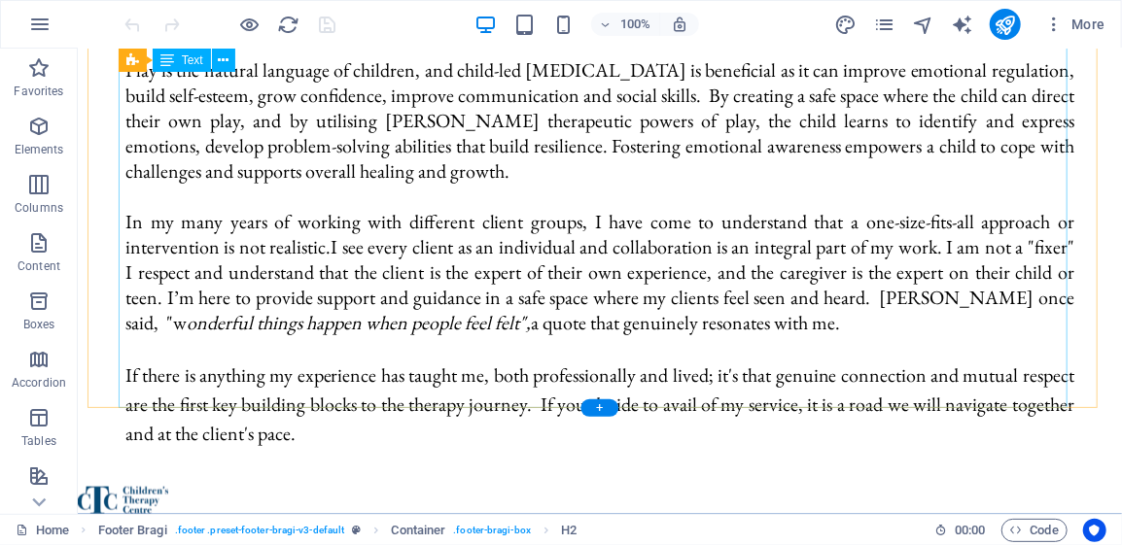
scroll to position [847, 0]
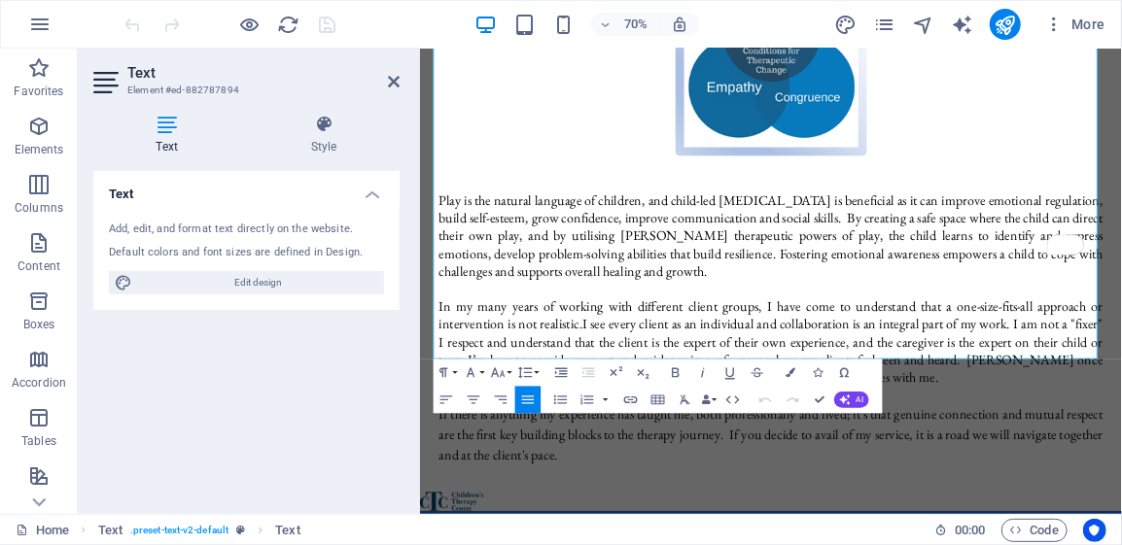
scroll to position [778, 0]
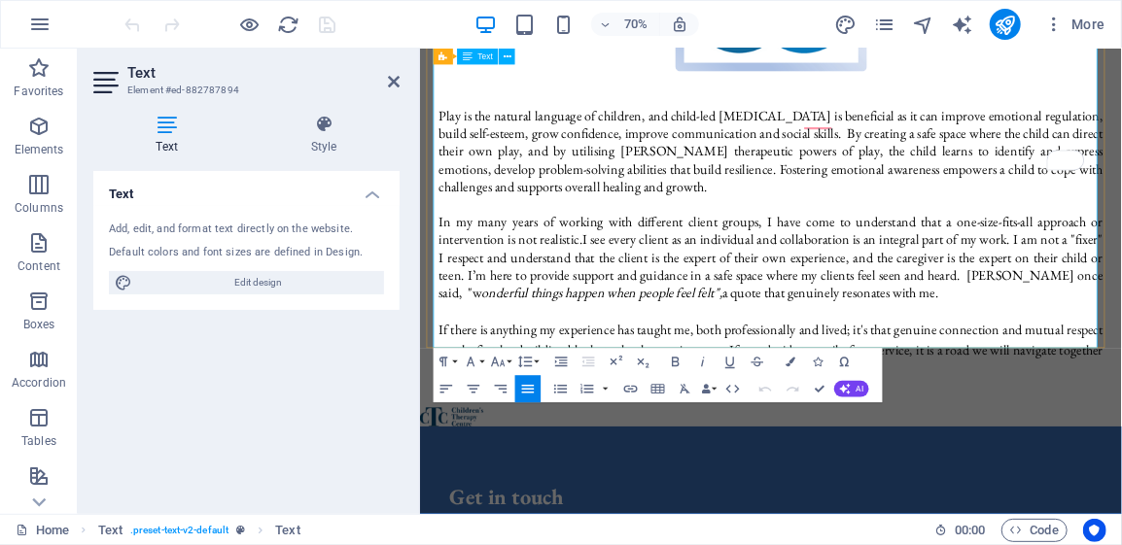
click at [527, 435] on p "If there is anything my experience has taught me, both professionally and lived…" at bounding box center [920, 479] width 949 height 88
click at [630, 435] on p "If there is anything my experience has taught me, both professionally and lived…" at bounding box center [920, 479] width 949 height 88
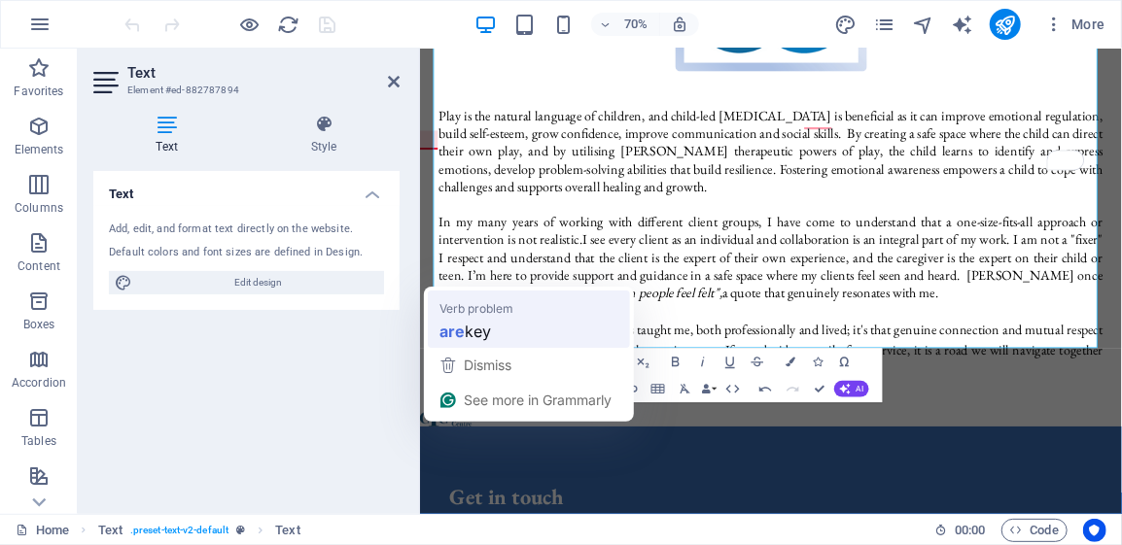
click at [518, 333] on div "are key" at bounding box center [529, 332] width 187 height 31
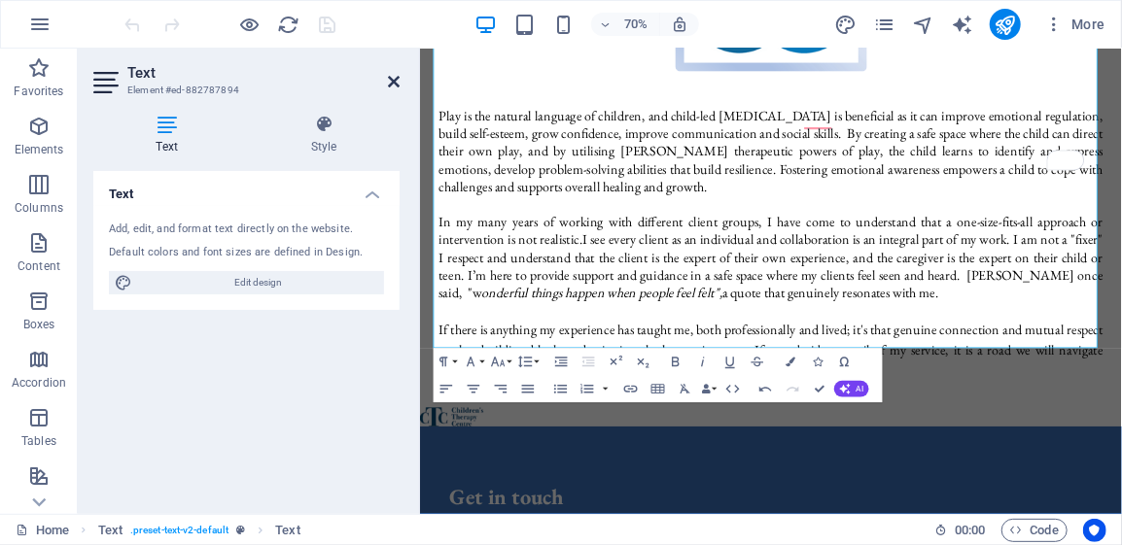
click at [396, 78] on icon at bounding box center [394, 82] width 12 height 16
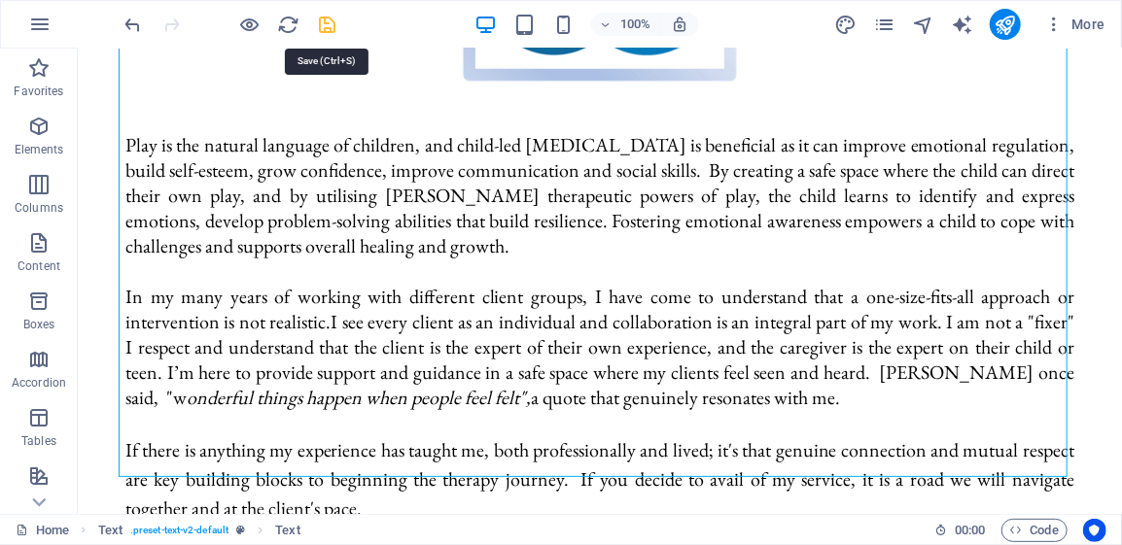
click at [327, 27] on icon "save" at bounding box center [328, 25] width 22 height 22
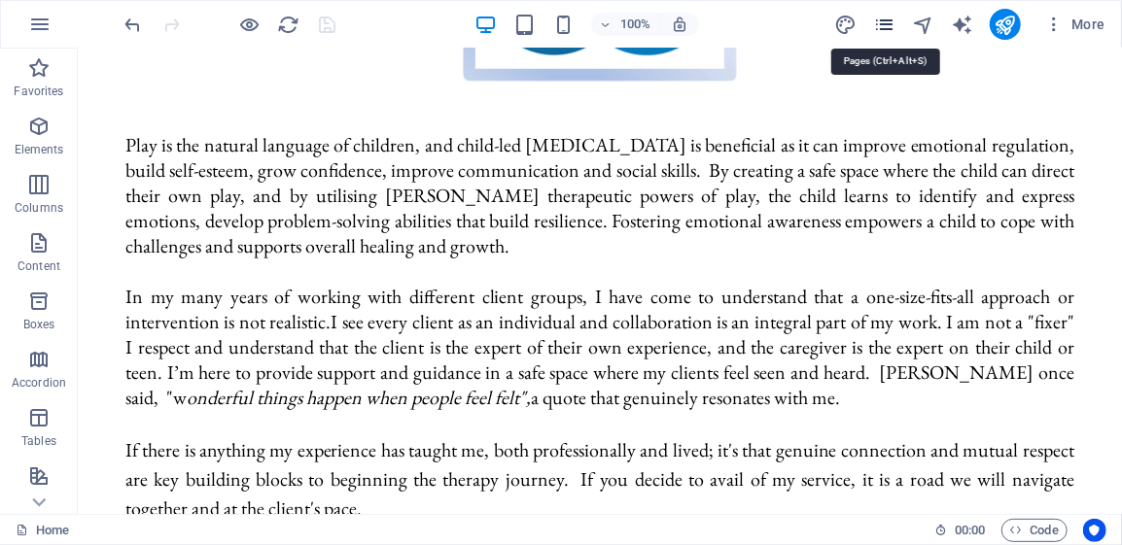
click at [893, 23] on icon "pages" at bounding box center [884, 25] width 22 height 22
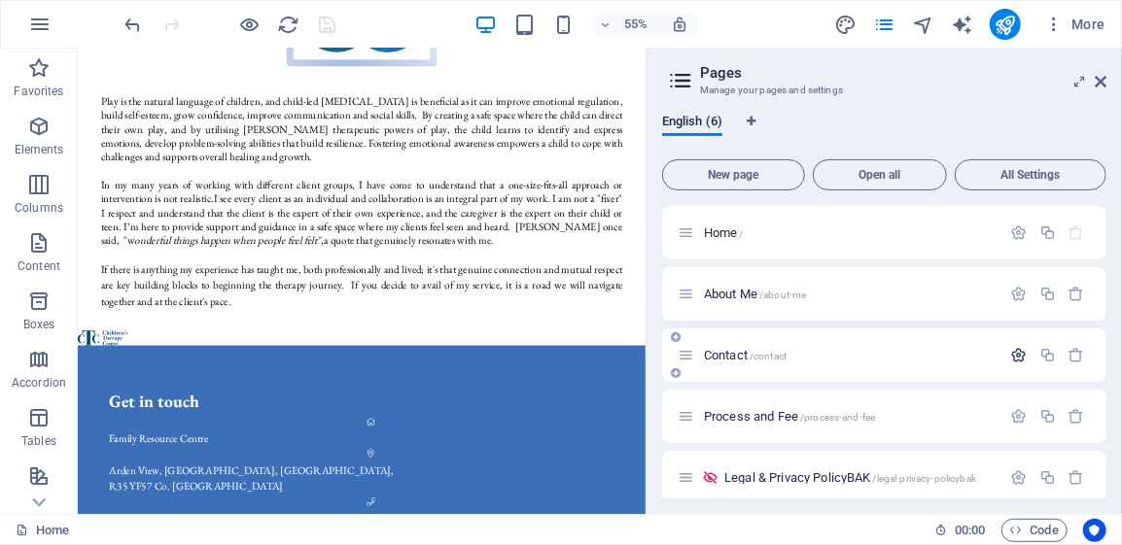
click at [1017, 358] on icon "button" at bounding box center [1019, 355] width 17 height 17
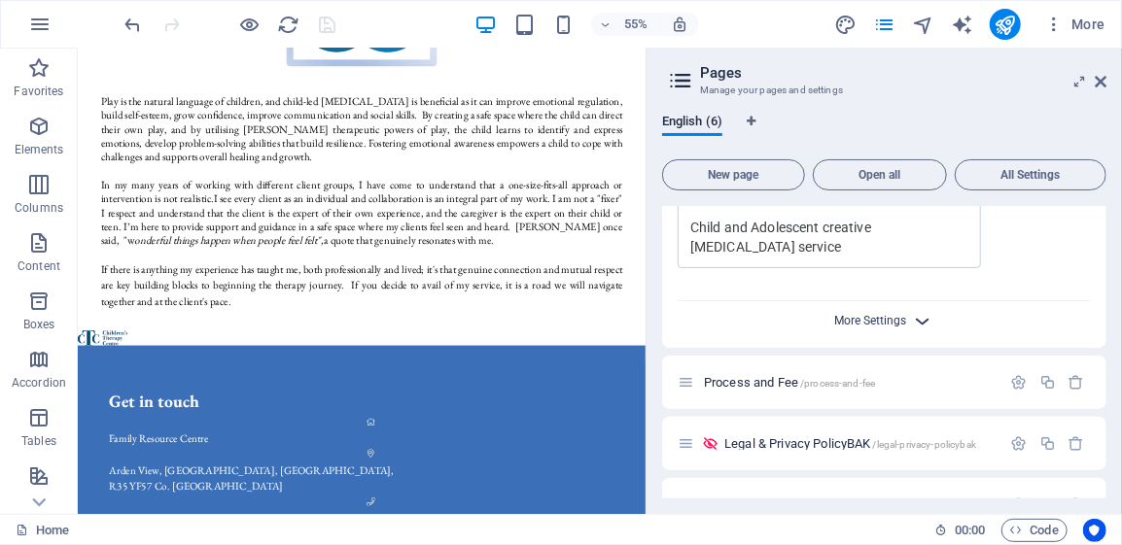
click at [904, 323] on span "More Settings" at bounding box center [871, 321] width 72 height 14
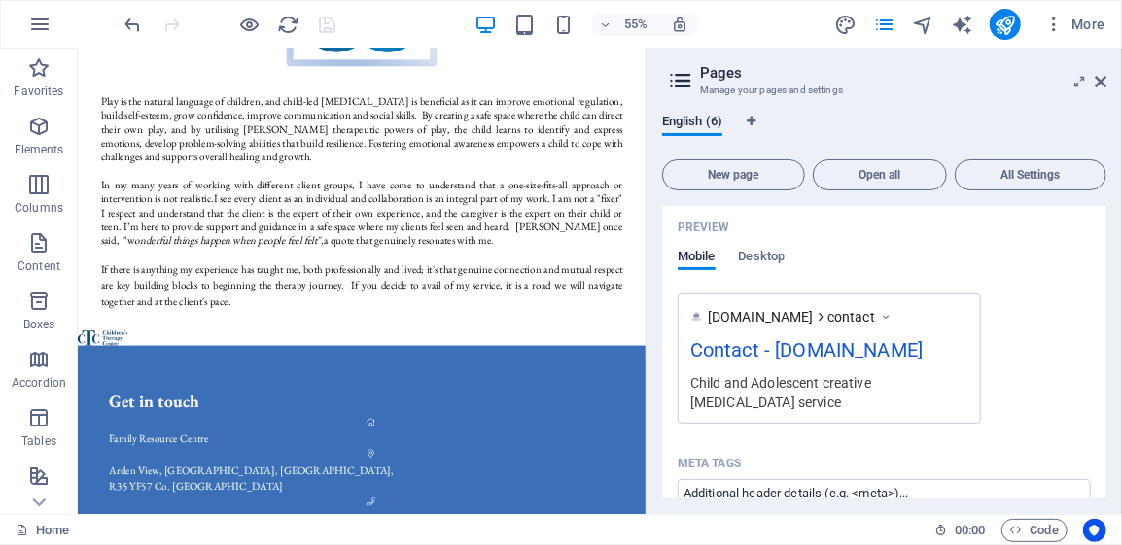
scroll to position [611, 0]
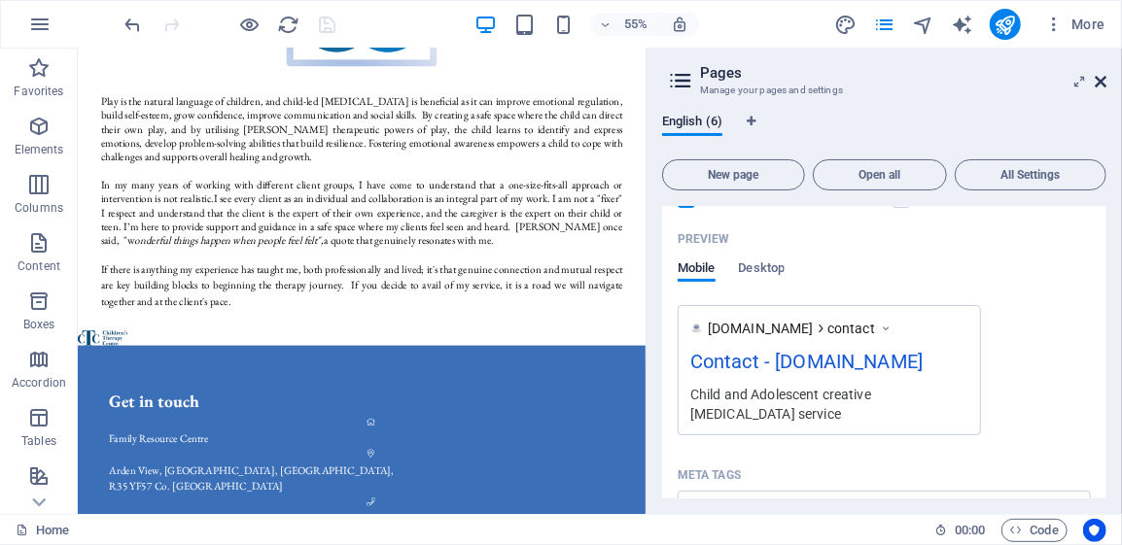
click at [1106, 76] on icon at bounding box center [1101, 82] width 12 height 16
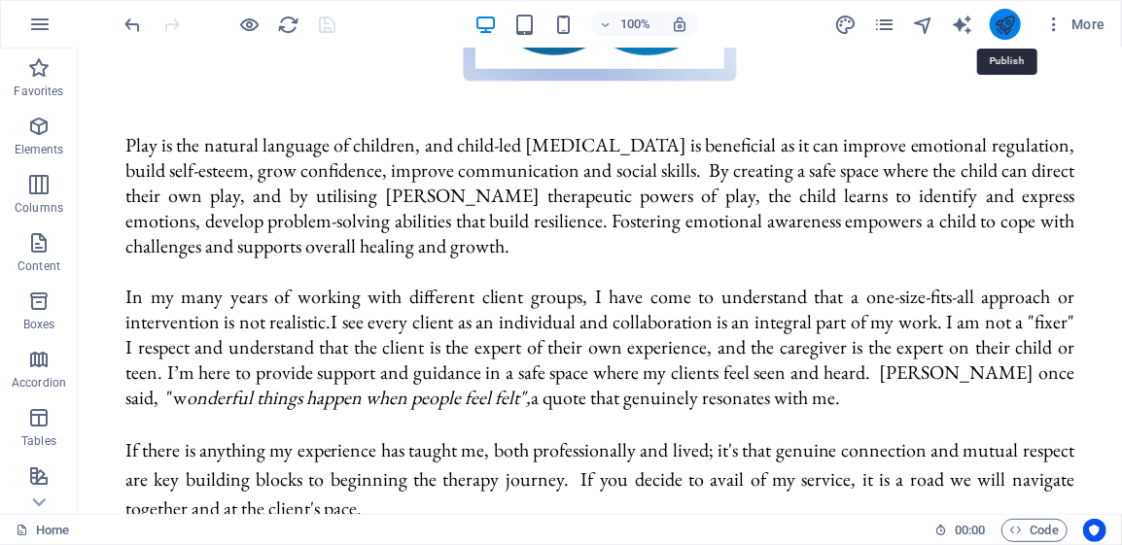
click at [1003, 24] on icon "publish" at bounding box center [1005, 25] width 22 height 22
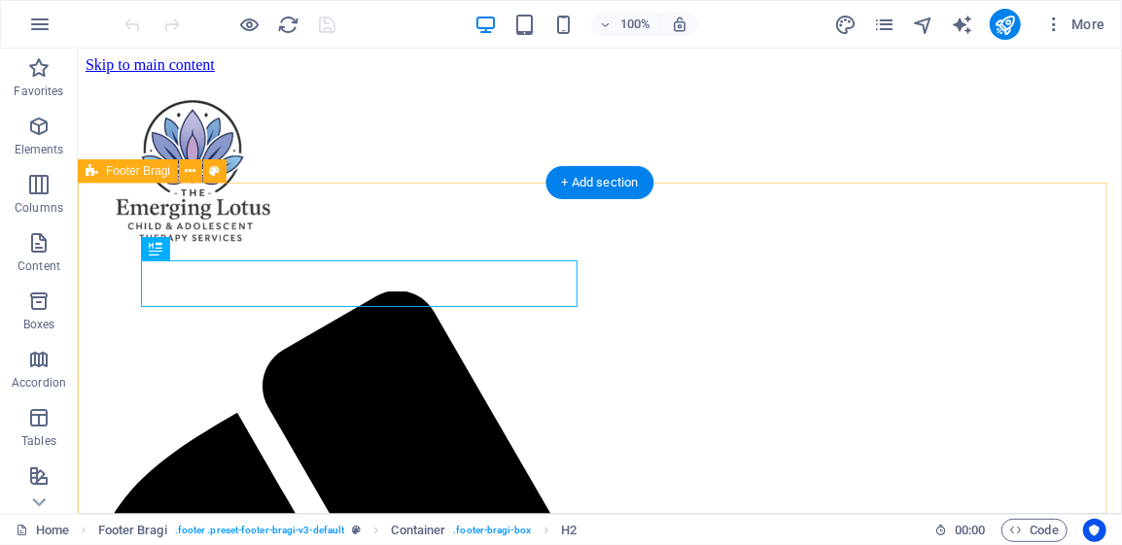
scroll to position [1138, 0]
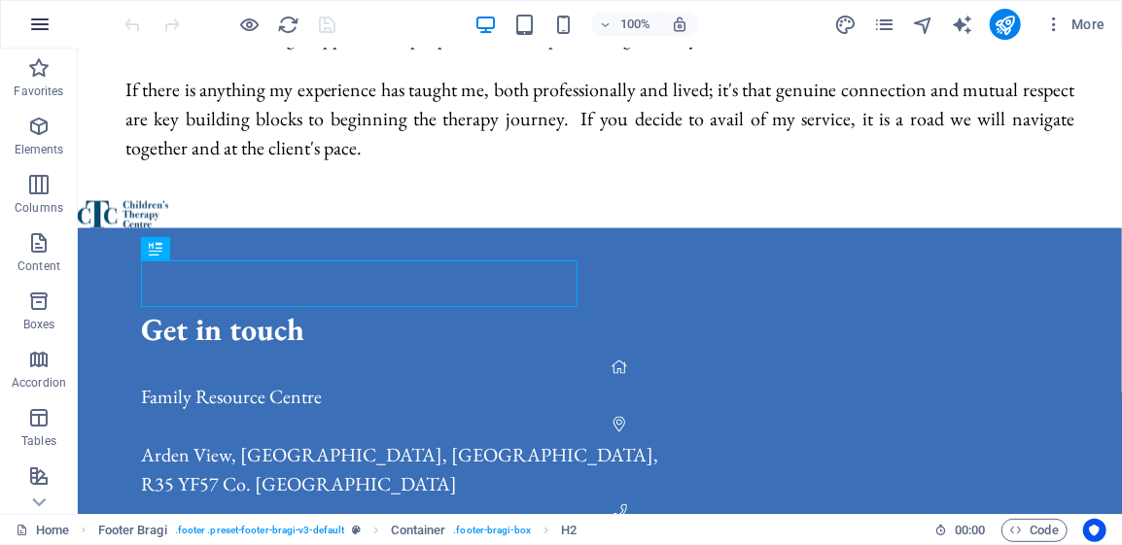
click at [41, 24] on icon "button" at bounding box center [39, 24] width 23 height 23
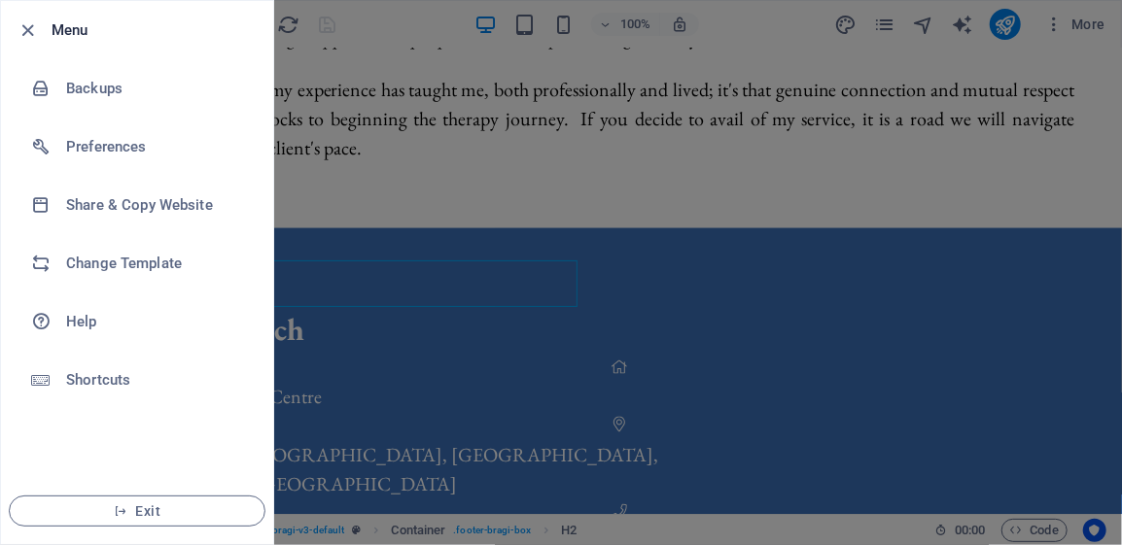
click at [788, 134] on div at bounding box center [561, 272] width 1122 height 545
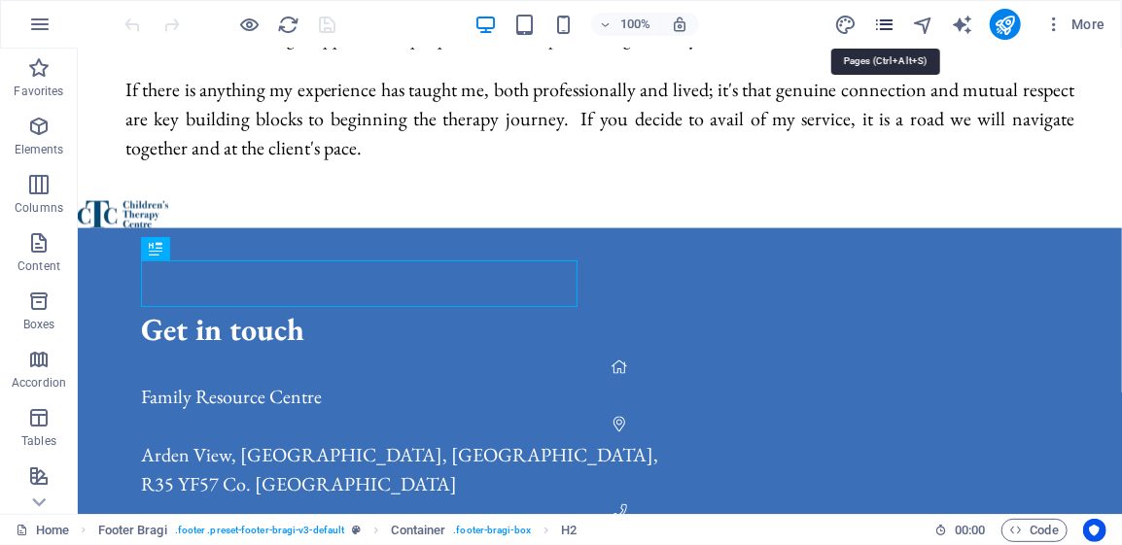
click at [891, 22] on icon "pages" at bounding box center [884, 25] width 22 height 22
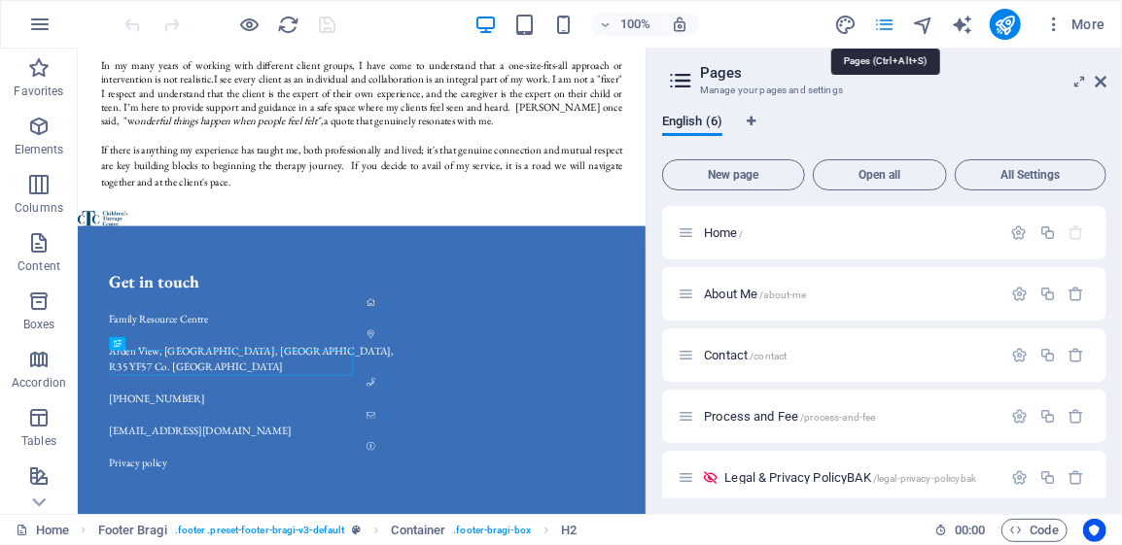
scroll to position [802, 0]
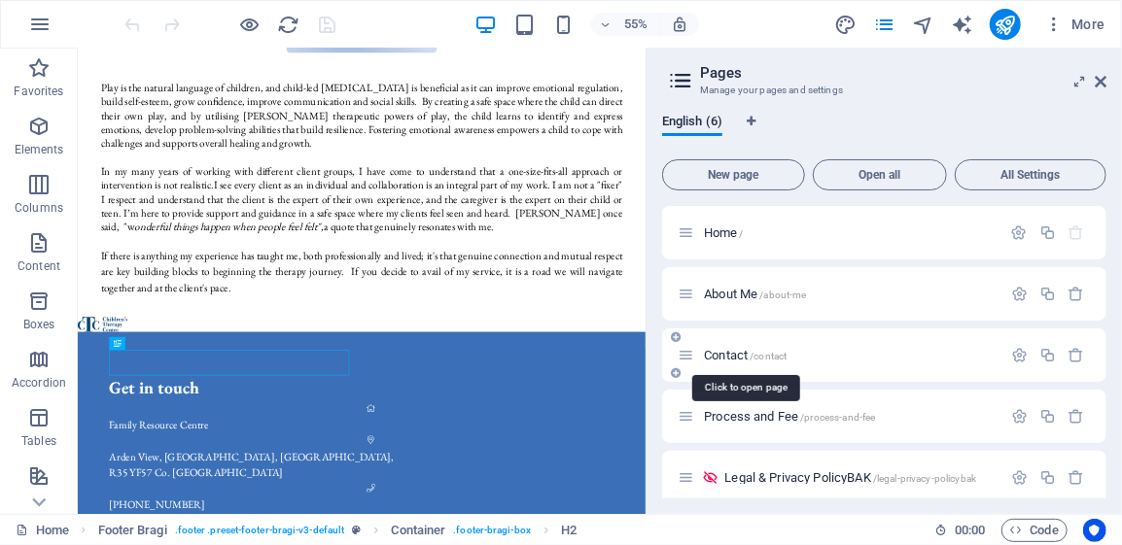
click at [718, 351] on span "Contact /contact" at bounding box center [745, 355] width 83 height 15
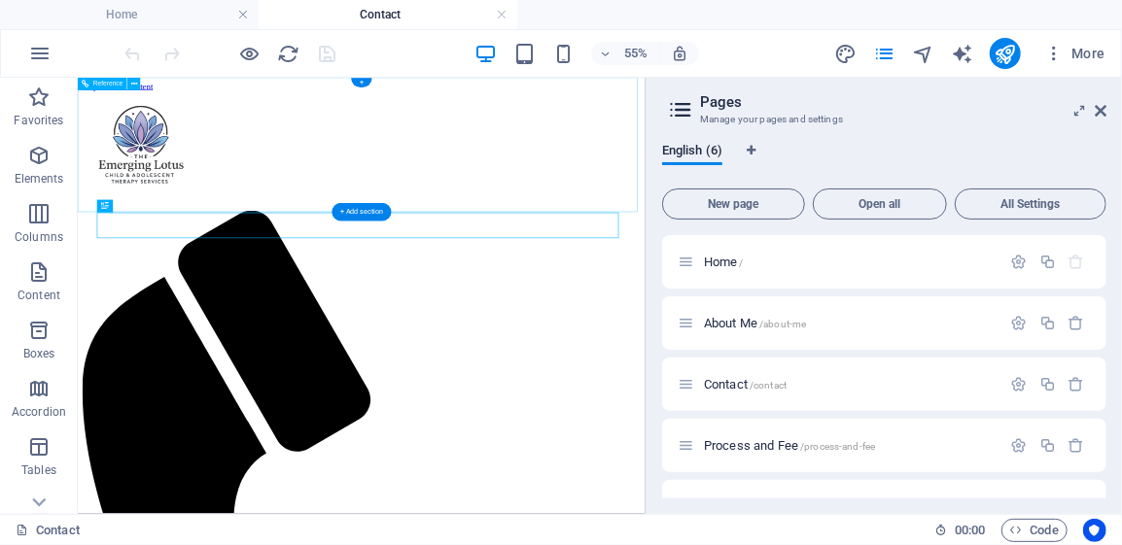
scroll to position [0, 0]
click at [1058, 55] on icon "button" at bounding box center [1053, 53] width 19 height 19
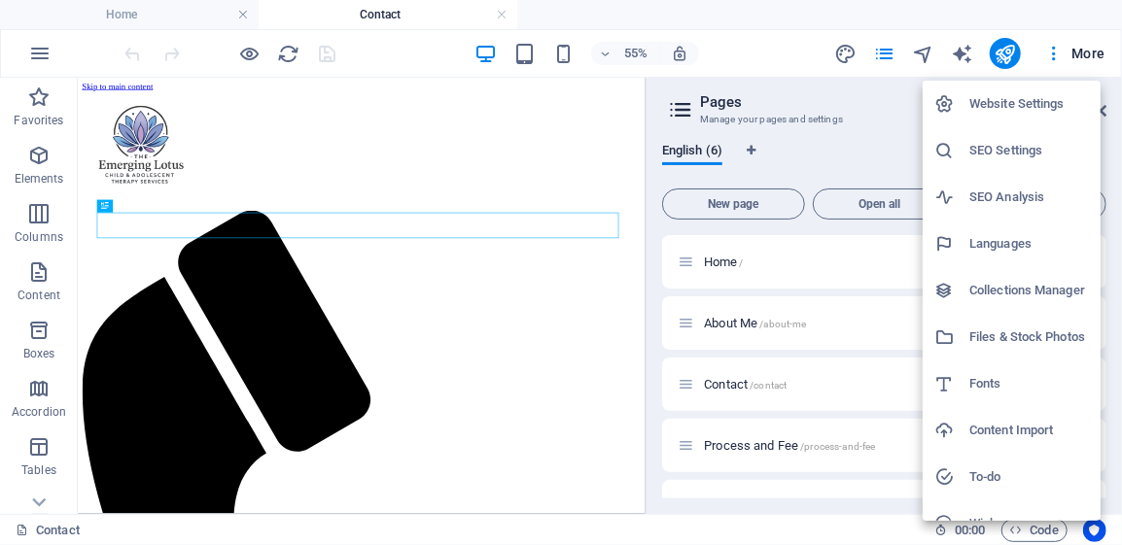
click at [1004, 100] on h6 "Website Settings" at bounding box center [1029, 103] width 120 height 23
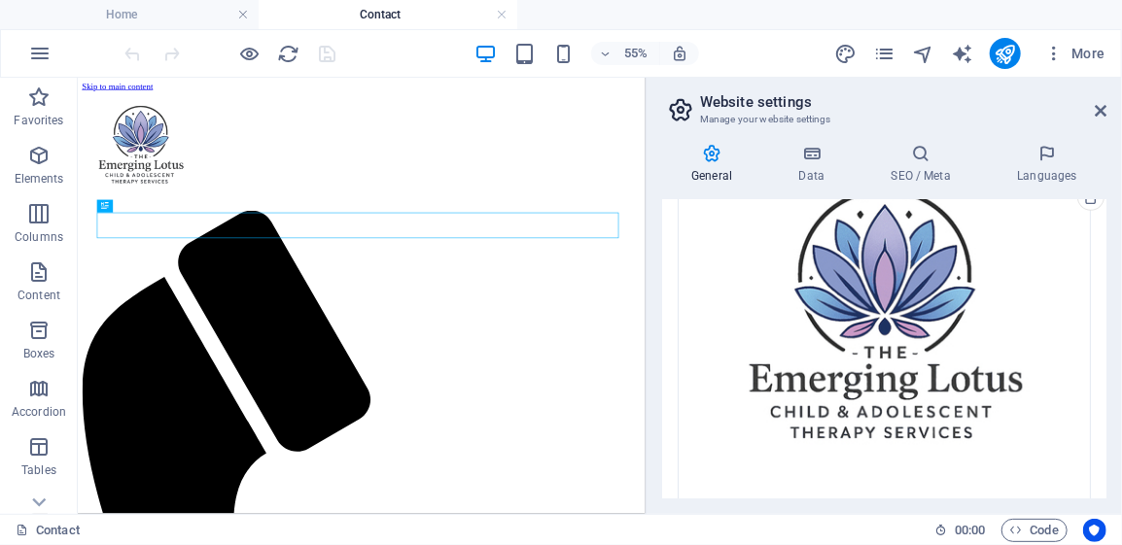
scroll to position [656, 0]
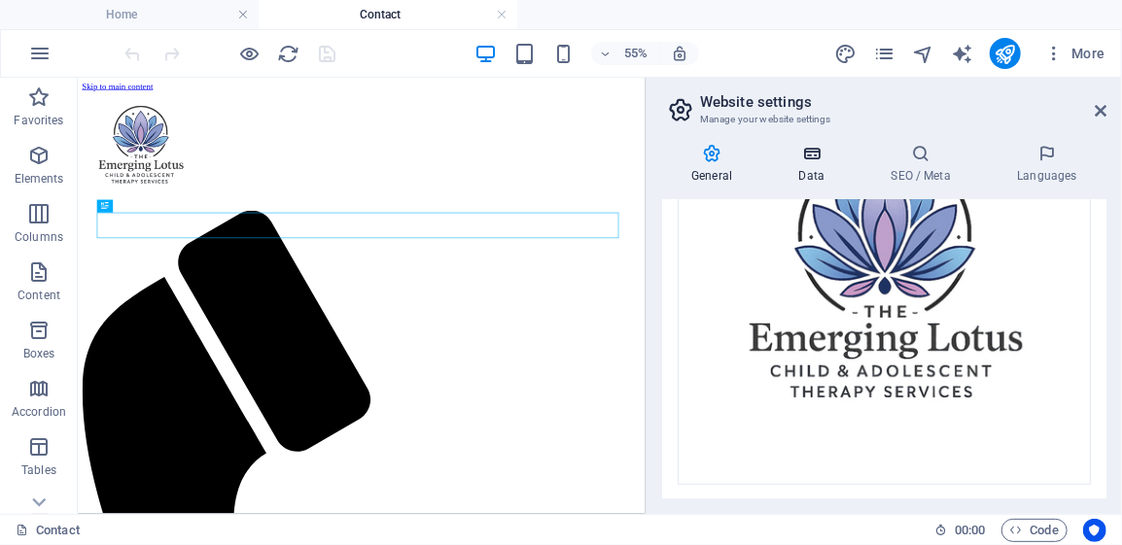
click at [813, 155] on icon at bounding box center [811, 153] width 85 height 19
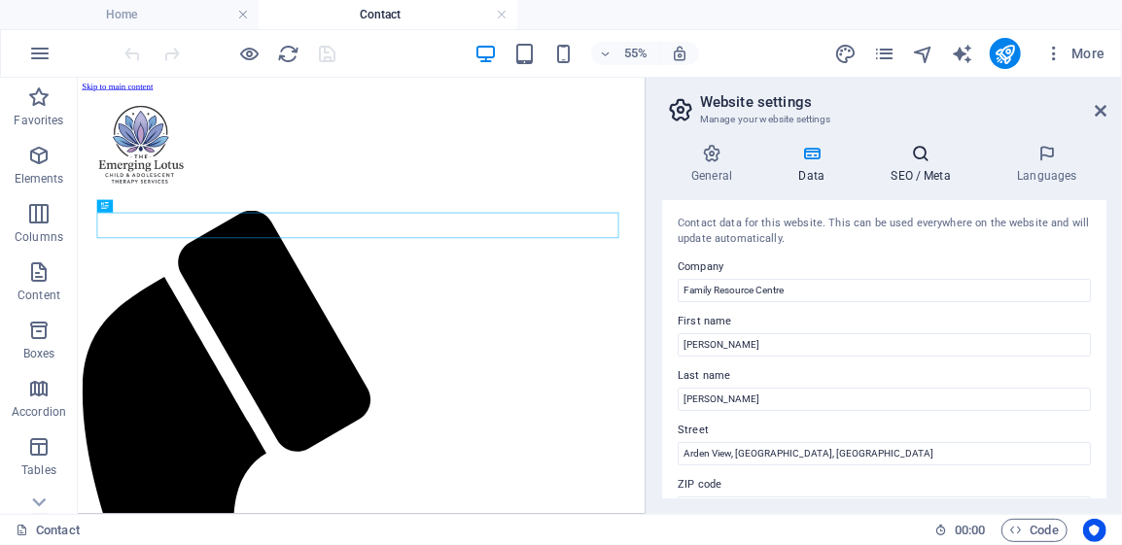
click at [922, 151] on icon at bounding box center [920, 153] width 119 height 19
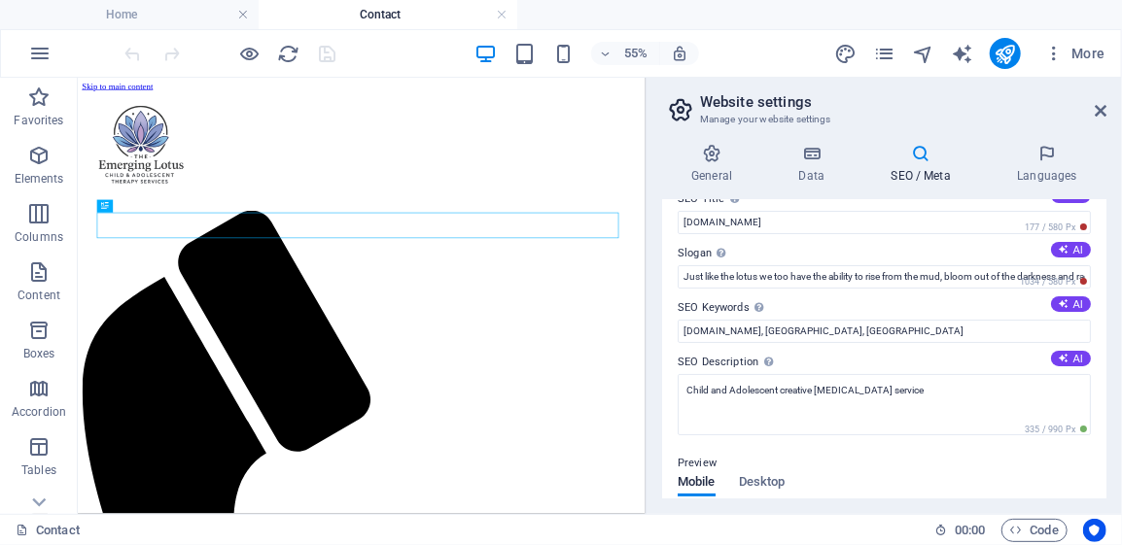
scroll to position [0, 0]
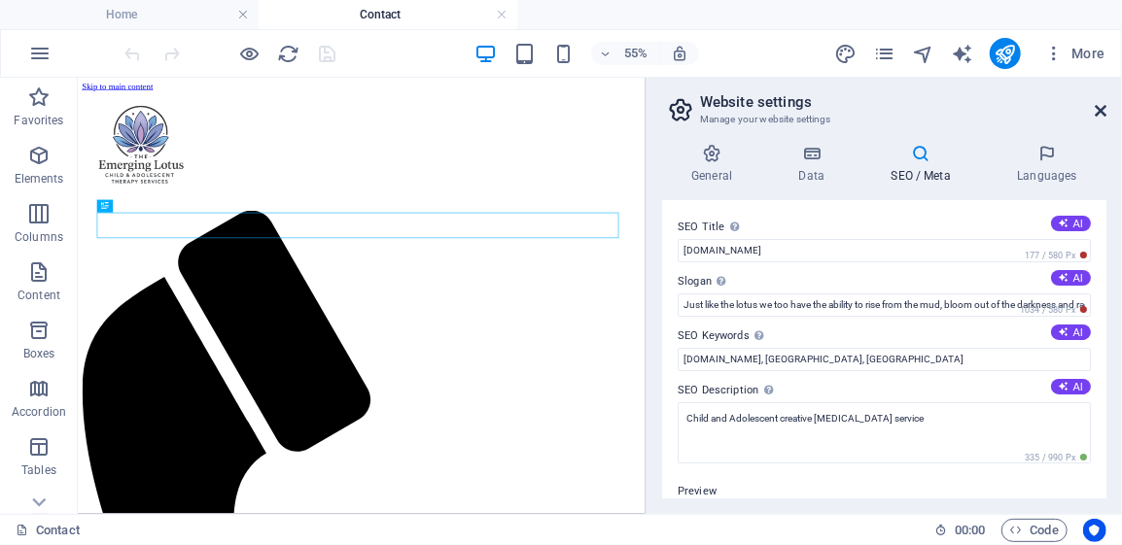
click at [1103, 109] on icon at bounding box center [1101, 111] width 12 height 16
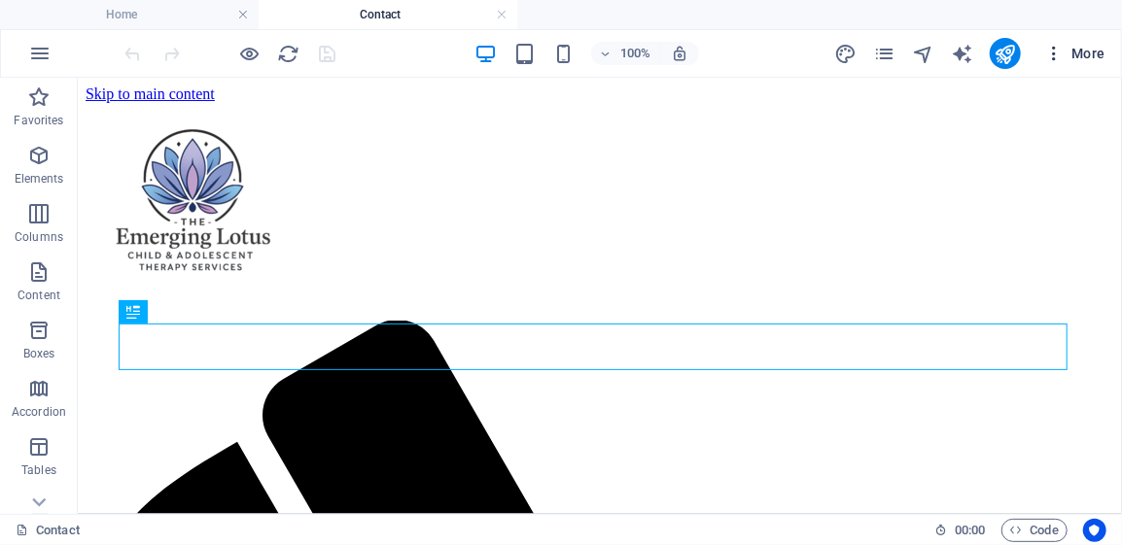
click at [1080, 53] on span "More" at bounding box center [1074, 53] width 61 height 19
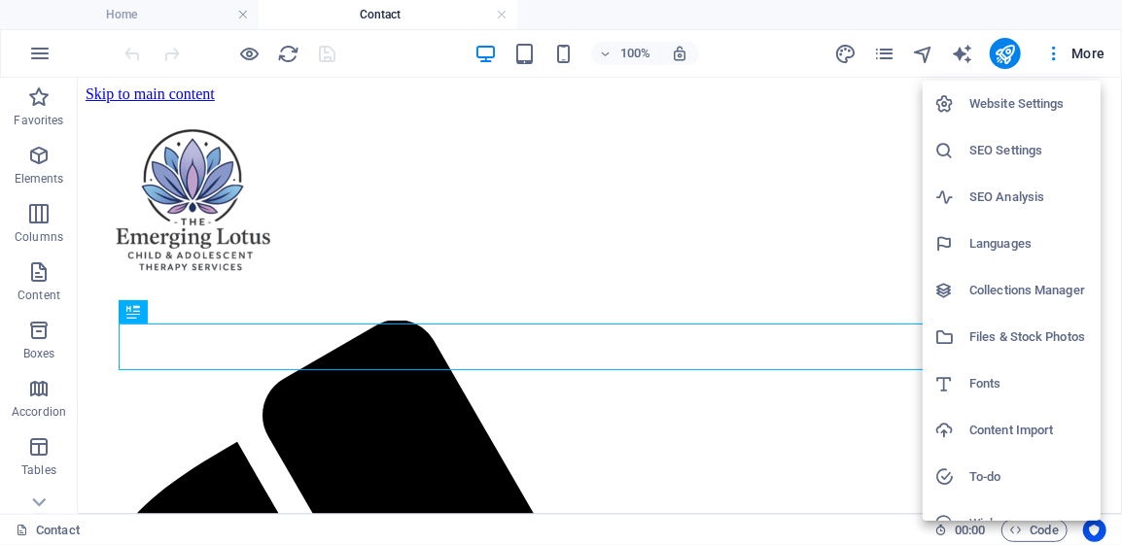
scroll to position [72, 0]
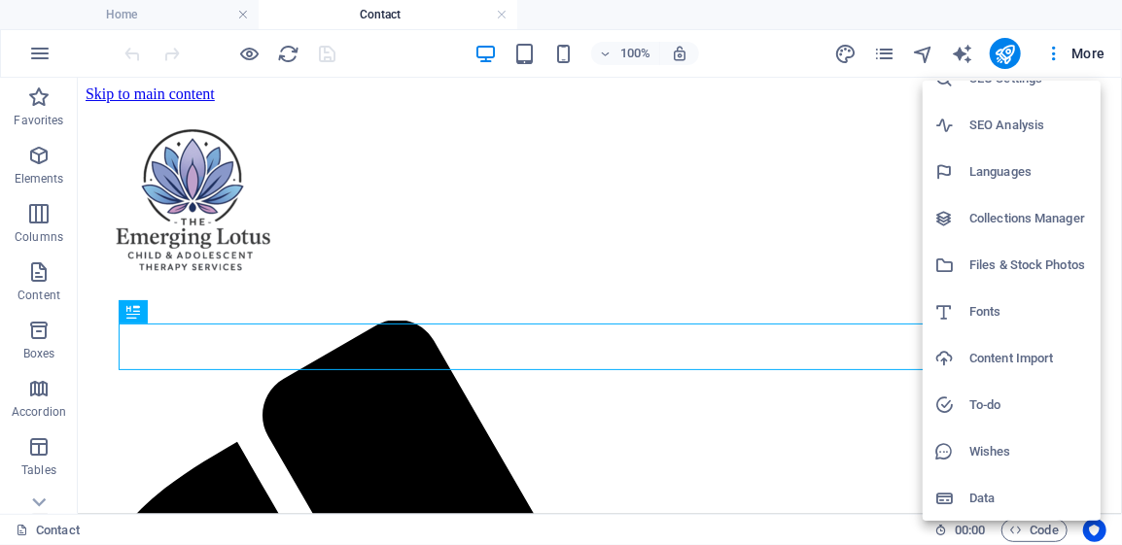
click at [1084, 55] on div at bounding box center [561, 272] width 1122 height 545
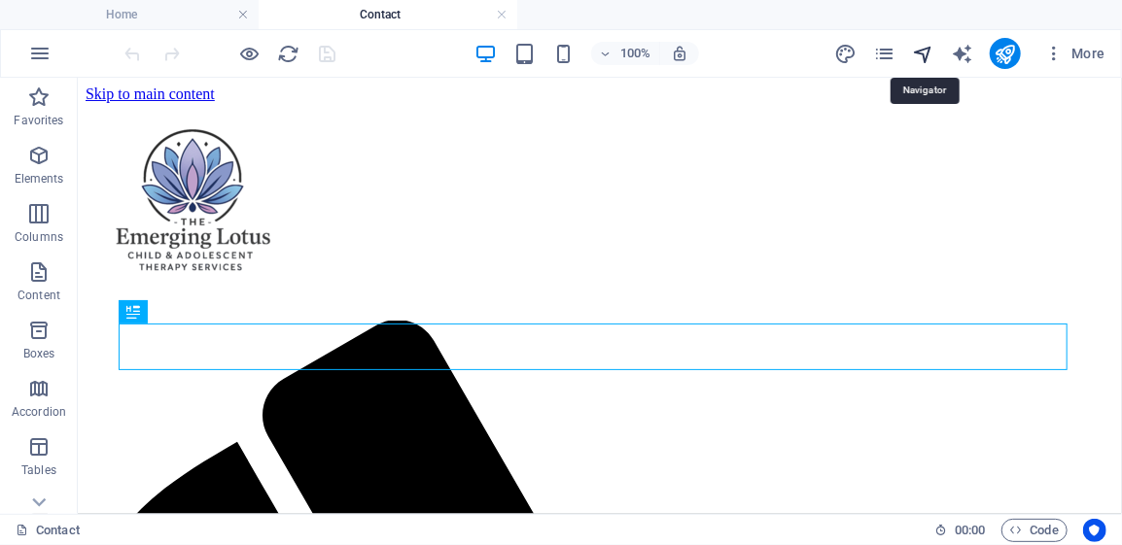
click at [925, 56] on icon "navigator" at bounding box center [923, 54] width 22 height 22
select select "16689966-en"
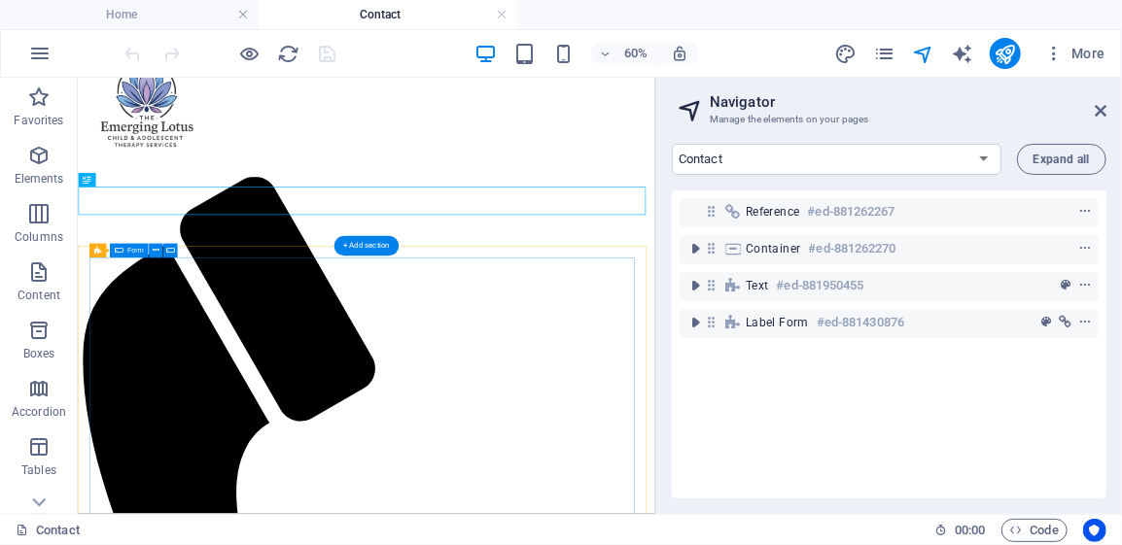
scroll to position [97, 0]
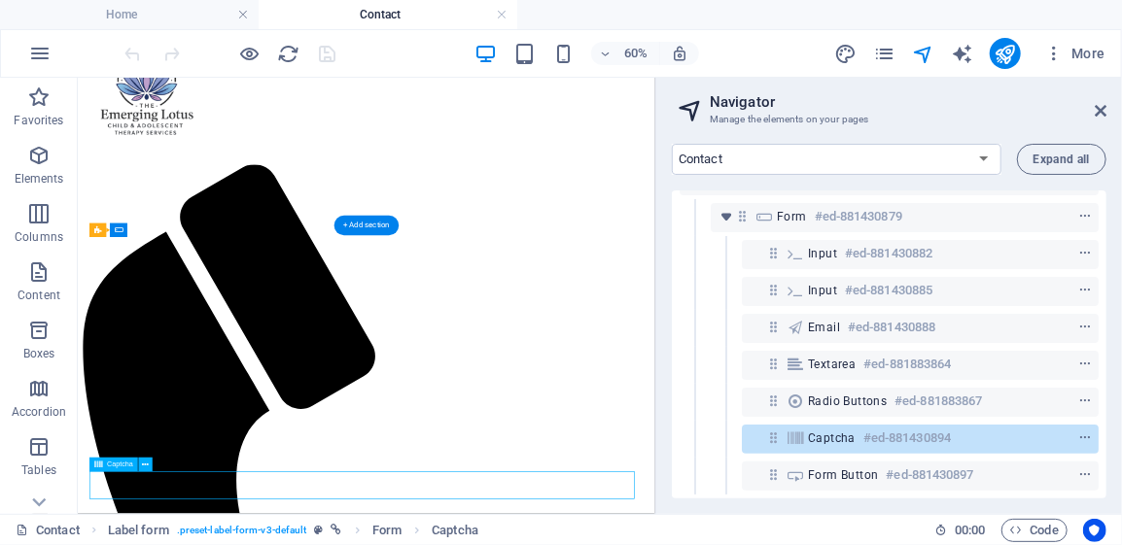
scroll to position [156, 0]
click at [1079, 432] on icon "context-menu" at bounding box center [1085, 439] width 14 height 14
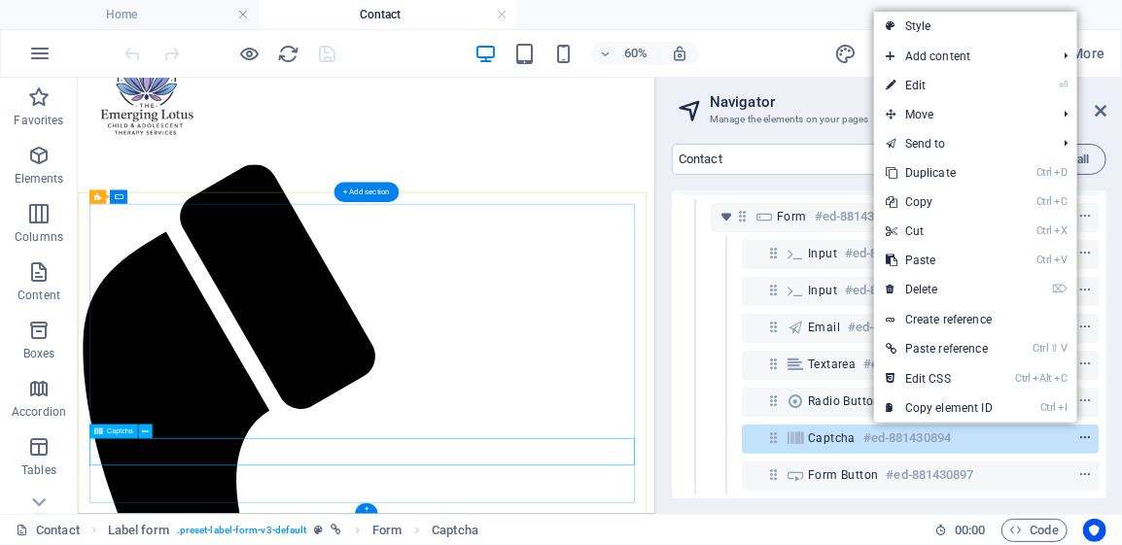
scroll to position [153, 0]
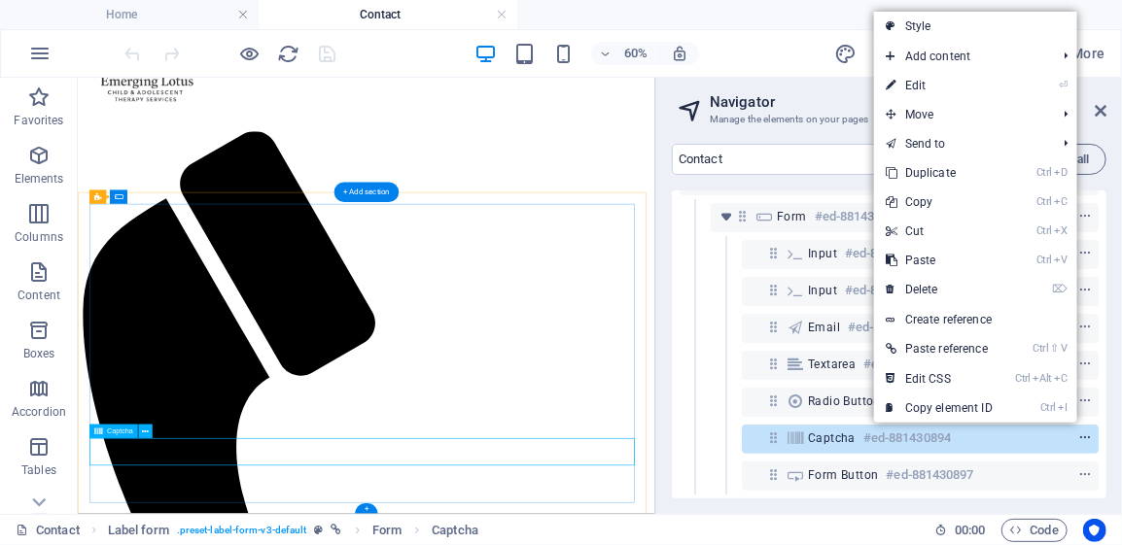
click at [1079, 432] on icon "context-menu" at bounding box center [1085, 439] width 14 height 14
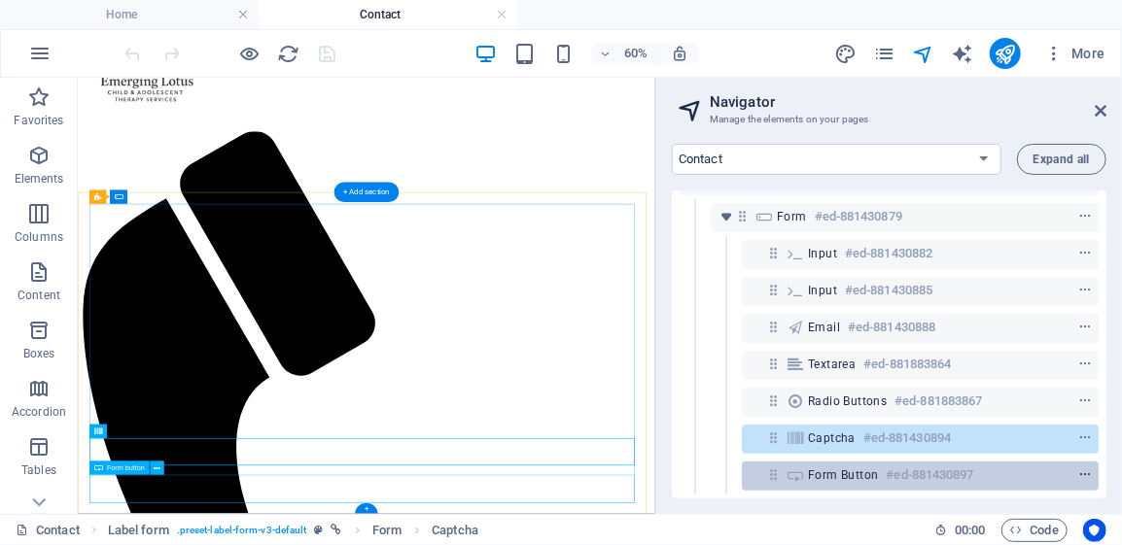
click at [1083, 469] on icon "context-menu" at bounding box center [1085, 476] width 14 height 14
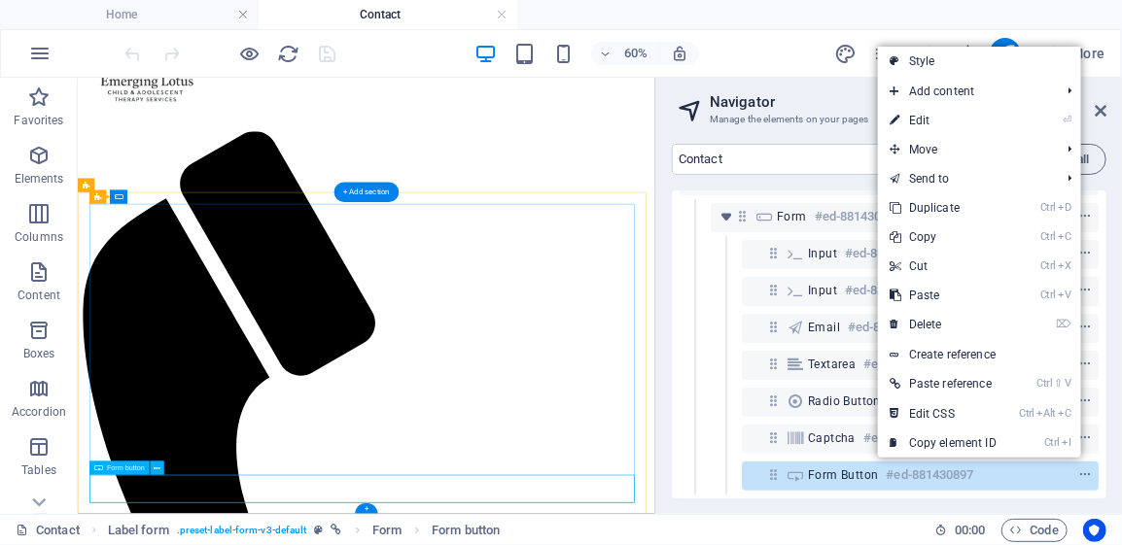
click at [156, 471] on icon at bounding box center [157, 469] width 7 height 13
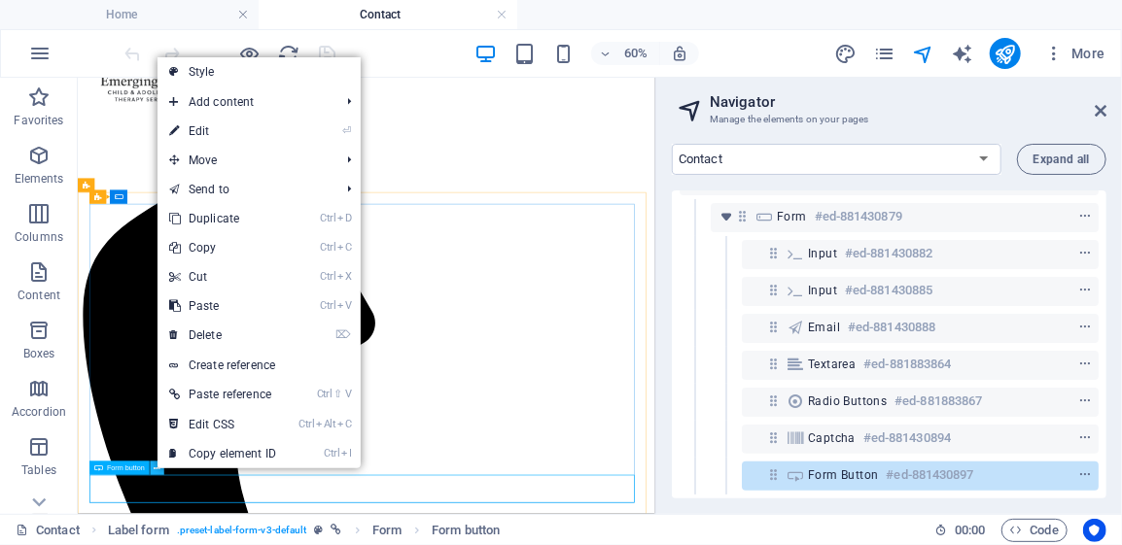
click at [156, 471] on icon at bounding box center [157, 469] width 7 height 13
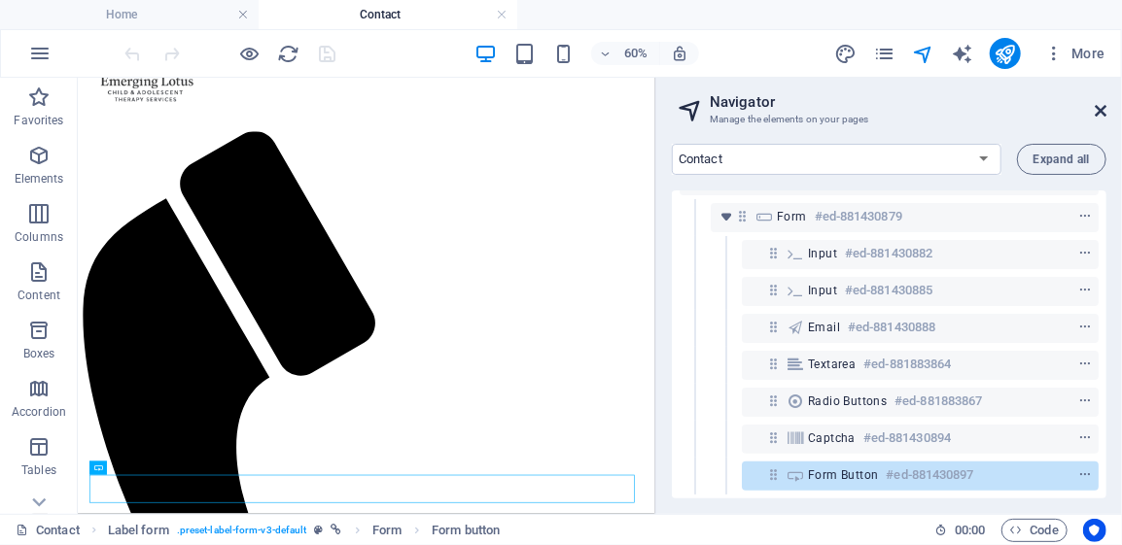
click at [1104, 111] on icon at bounding box center [1101, 111] width 12 height 16
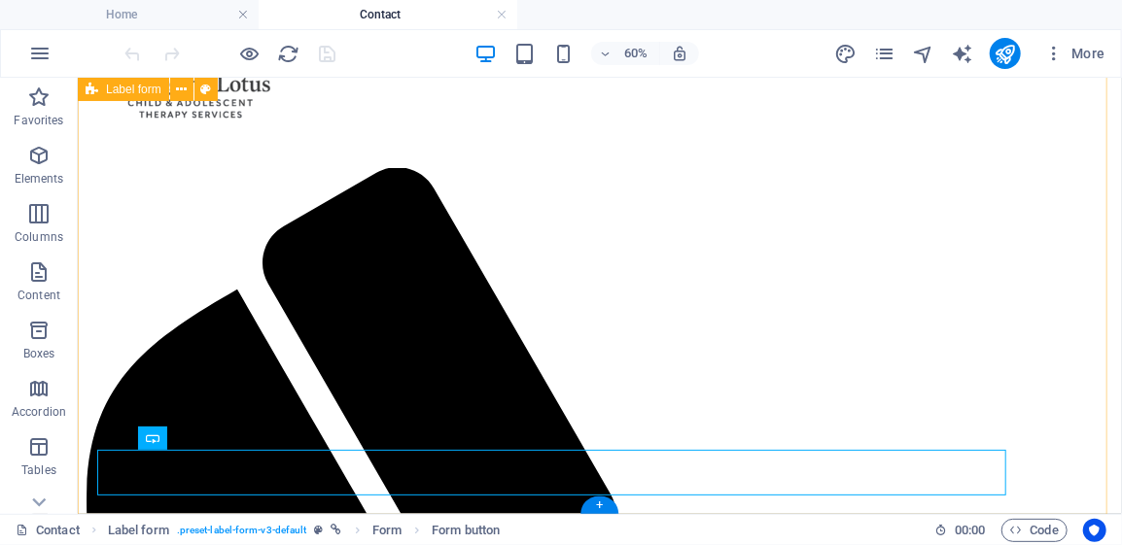
scroll to position [444, 0]
